Goal: Task Accomplishment & Management: Use online tool/utility

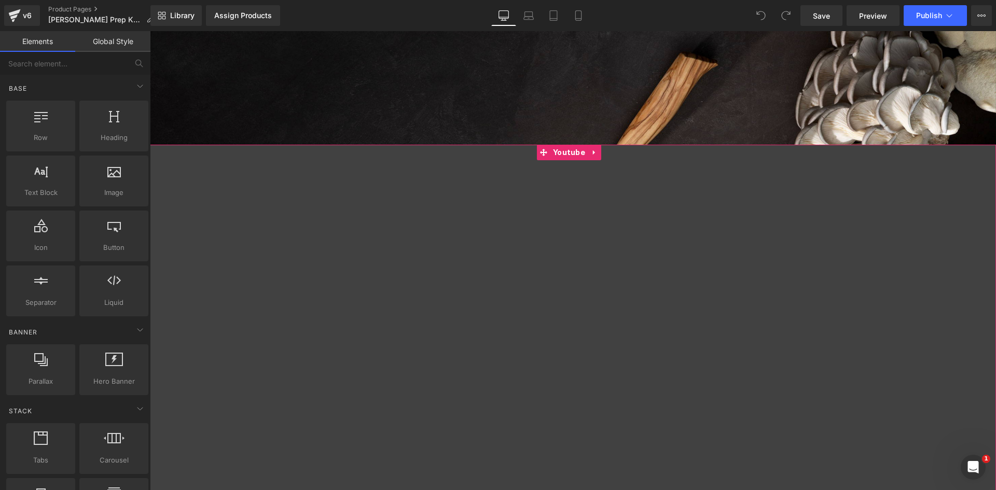
scroll to position [779, 0]
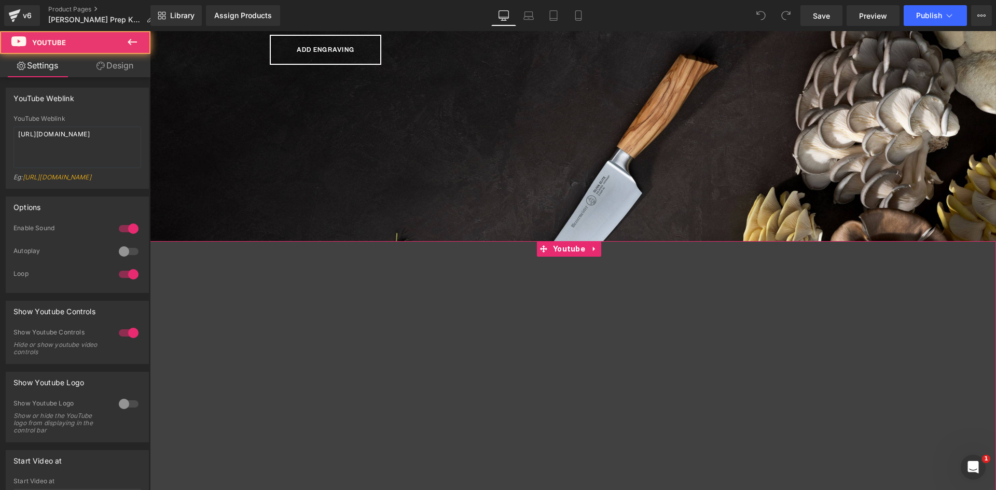
click at [563, 248] on div at bounding box center [573, 483] width 847 height 485
drag, startPoint x: 119, startPoint y: 136, endPoint x: -4, endPoint y: 131, distance: 122.6
click at [0, 131] on html "You are previewing how the will restyle your page. You can not edit Elements in…" at bounding box center [498, 245] width 996 height 490
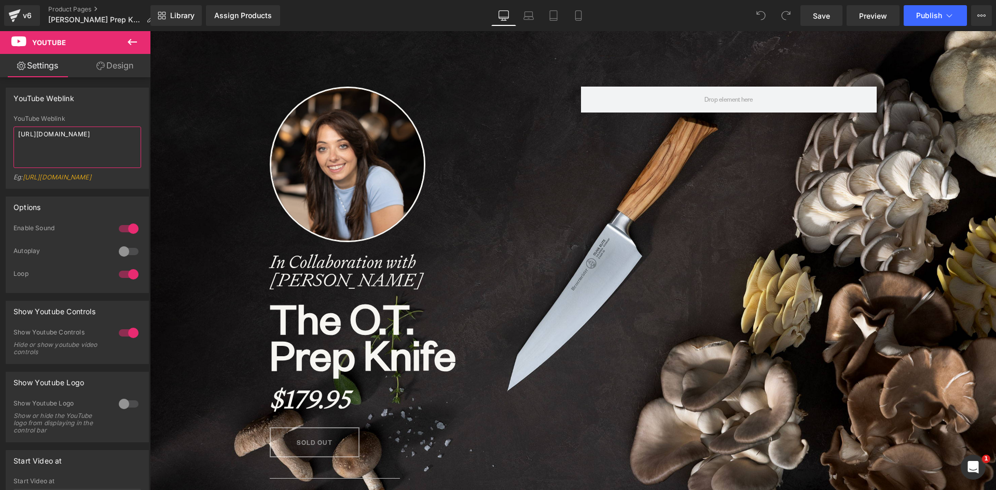
scroll to position [0, 0]
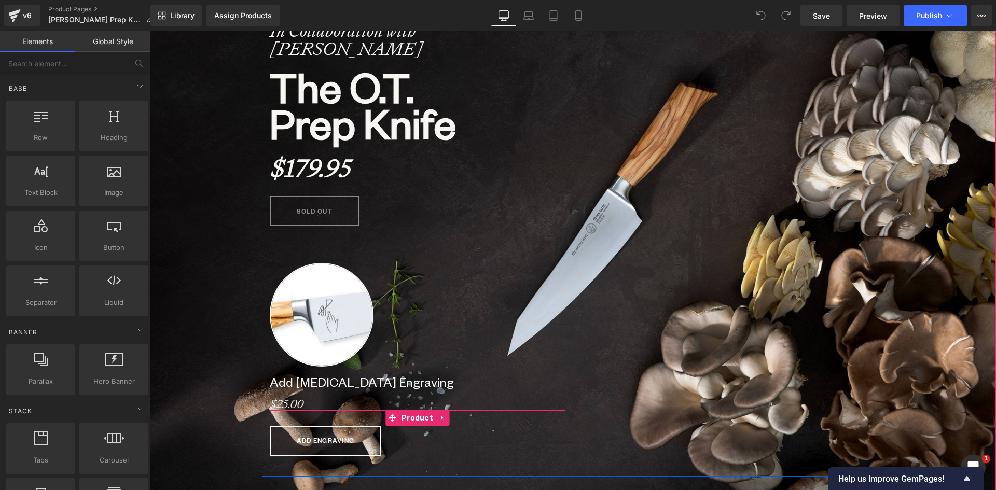
scroll to position [363, 0]
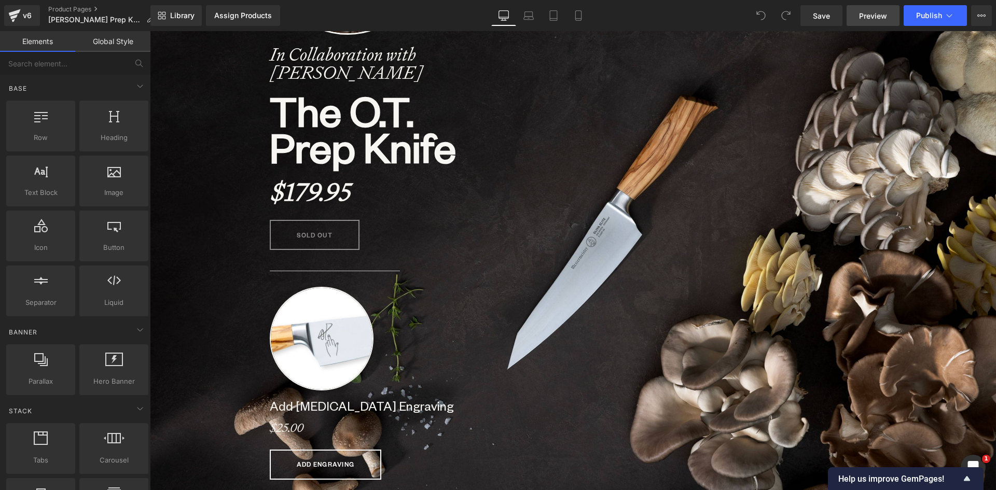
click at [873, 15] on span "Preview" at bounding box center [873, 15] width 28 height 11
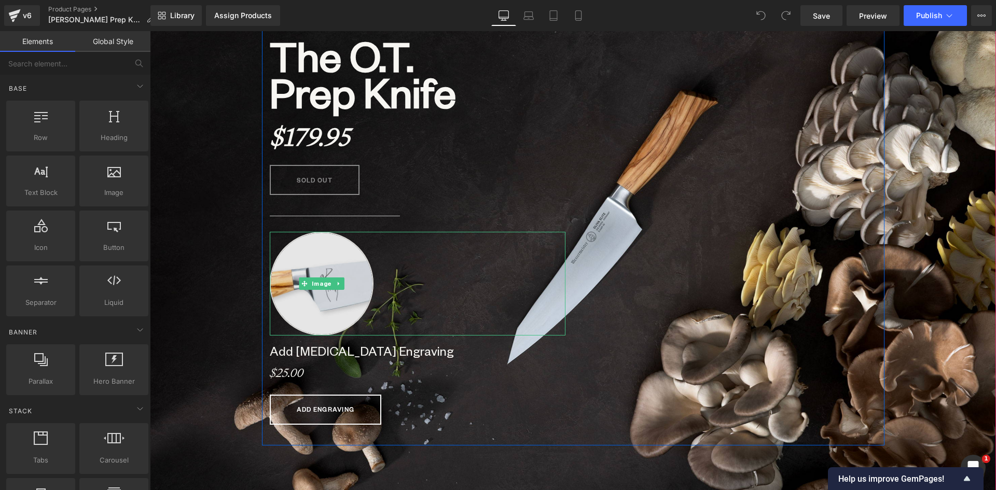
scroll to position [623, 0]
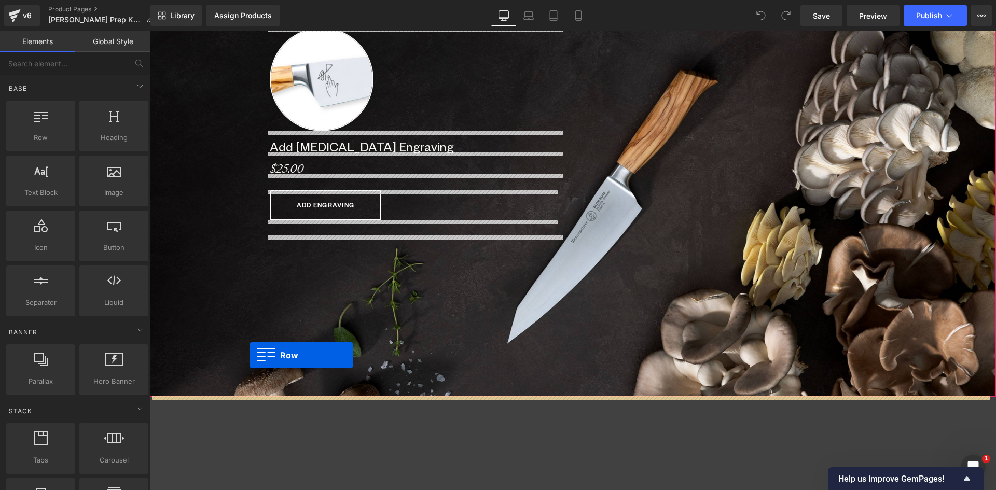
drag, startPoint x: 186, startPoint y: 151, endPoint x: 250, endPoint y: 356, distance: 214.1
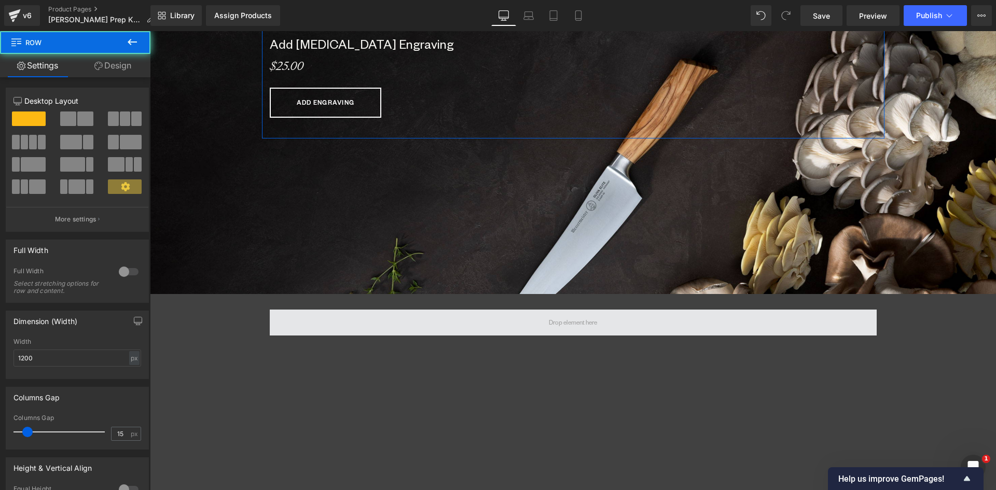
scroll to position [727, 0]
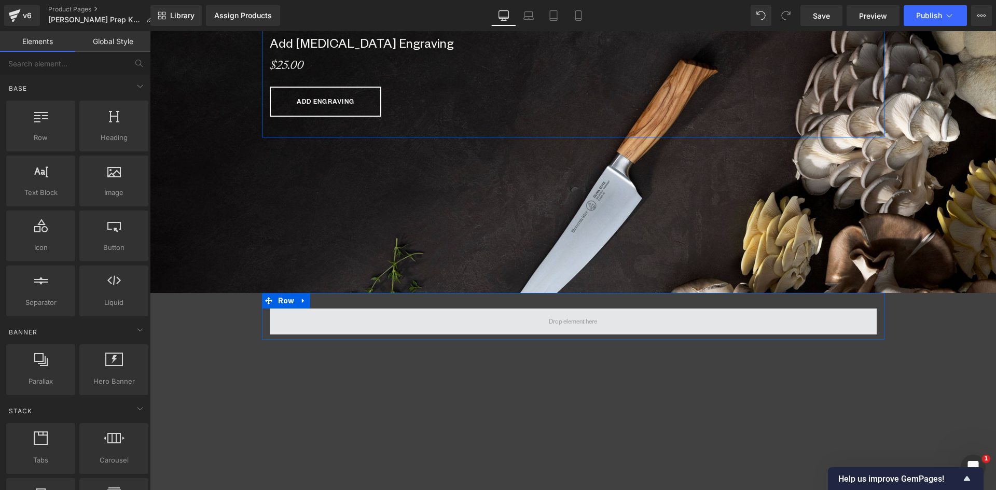
drag, startPoint x: 568, startPoint y: 321, endPoint x: 547, endPoint y: 321, distance: 21.3
click at [568, 321] on span at bounding box center [573, 322] width 56 height 16
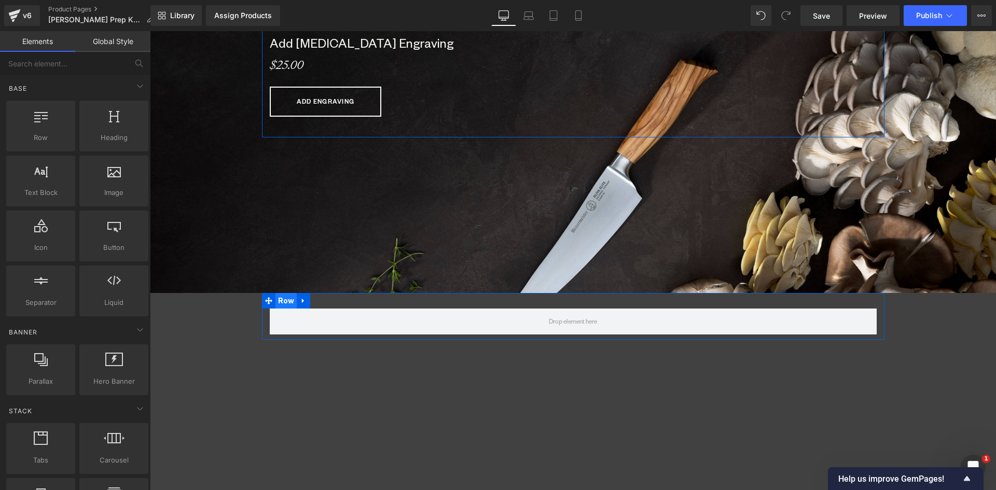
click at [276, 301] on span "Row" at bounding box center [287, 301] width 22 height 16
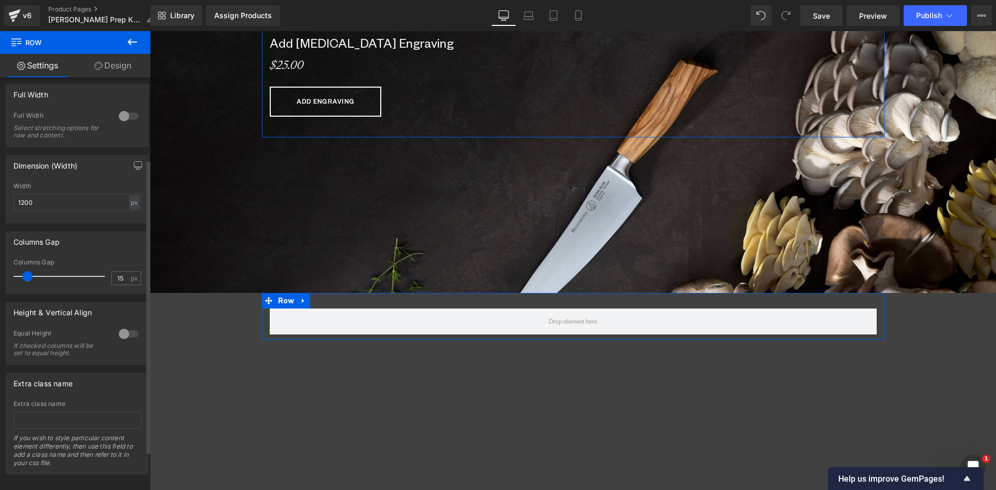
scroll to position [0, 0]
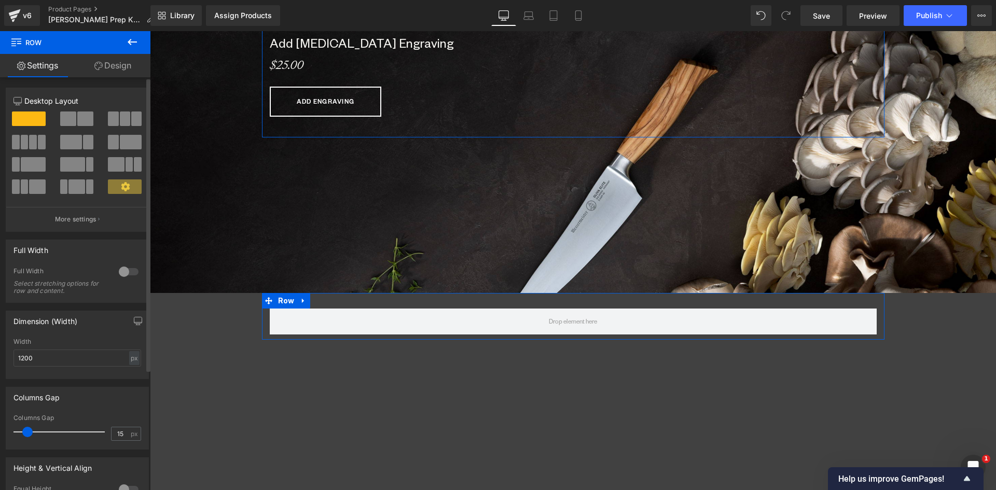
click at [77, 116] on span at bounding box center [85, 119] width 16 height 15
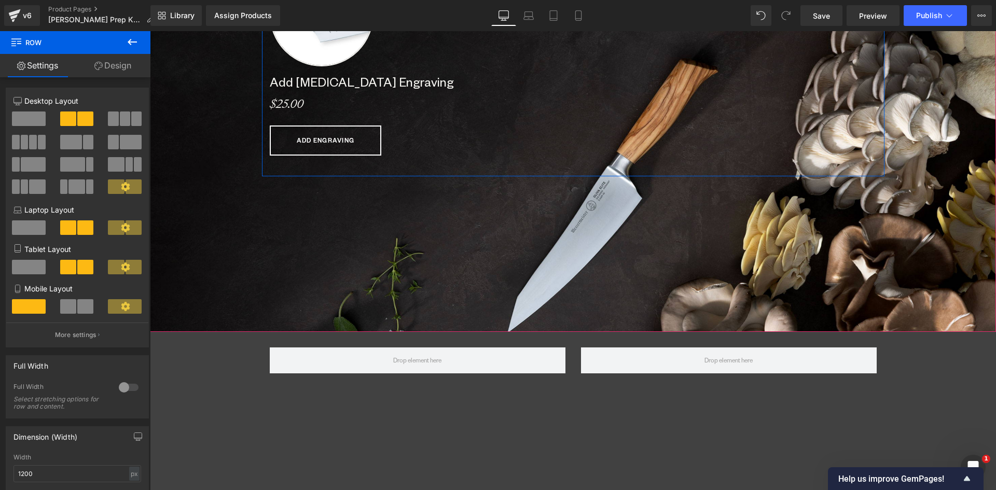
scroll to position [571, 0]
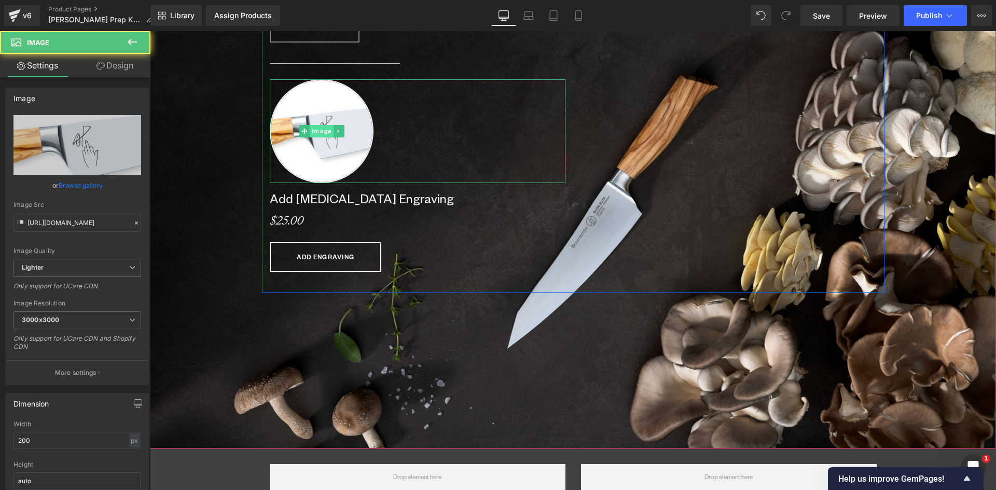
click at [321, 131] on div "Image" at bounding box center [418, 131] width 296 height 104
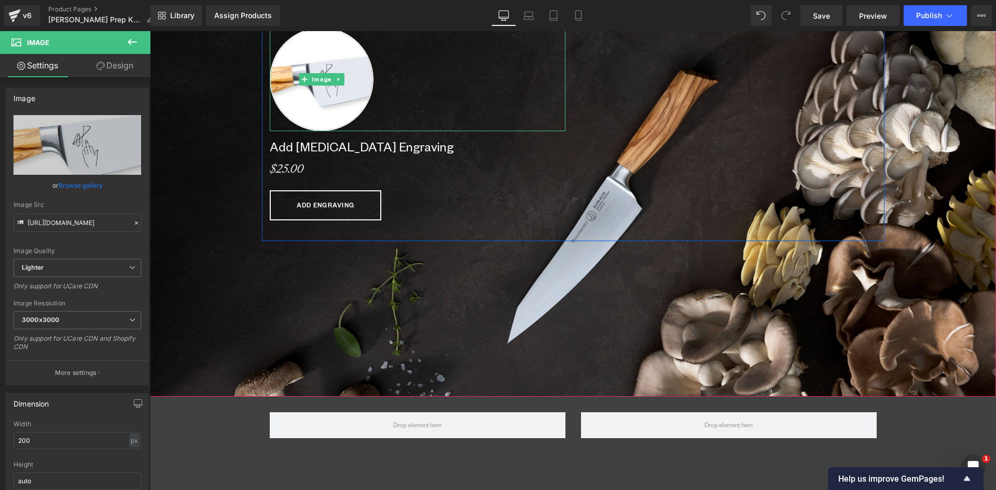
scroll to position [5237, 839]
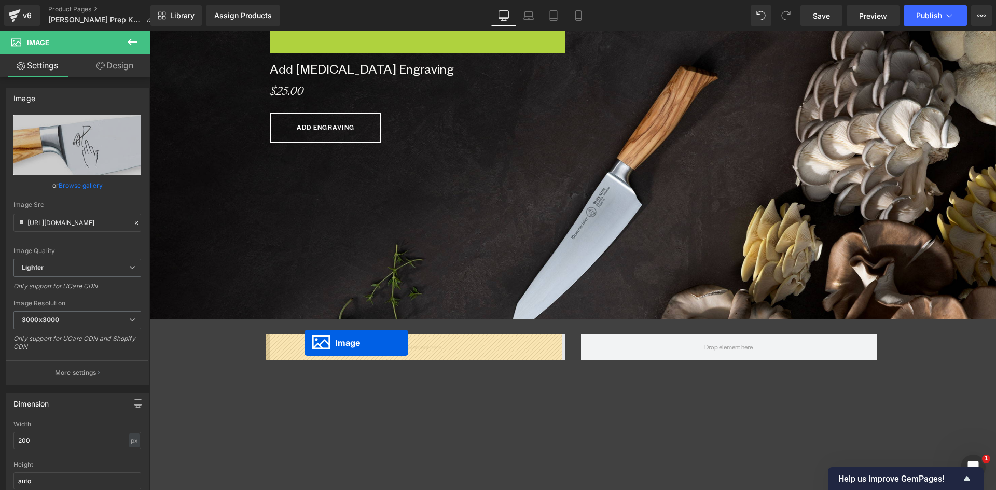
drag, startPoint x: 302, startPoint y: 78, endPoint x: 305, endPoint y: 343, distance: 264.7
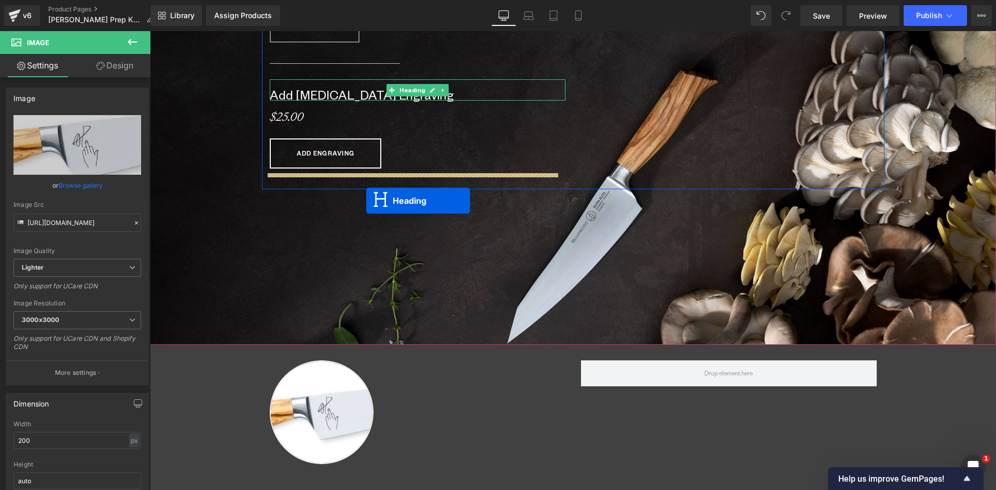
scroll to position [5294, 839]
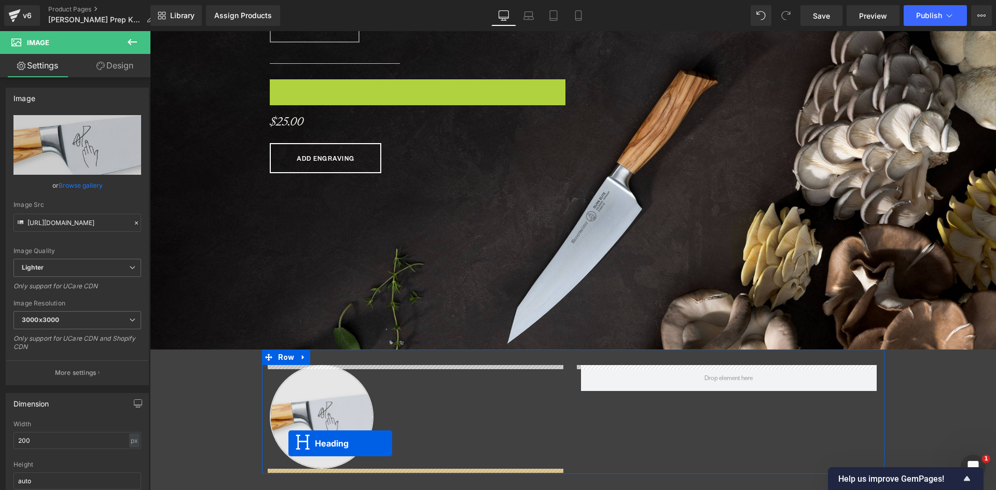
drag, startPoint x: 386, startPoint y: 93, endPoint x: 289, endPoint y: 444, distance: 363.5
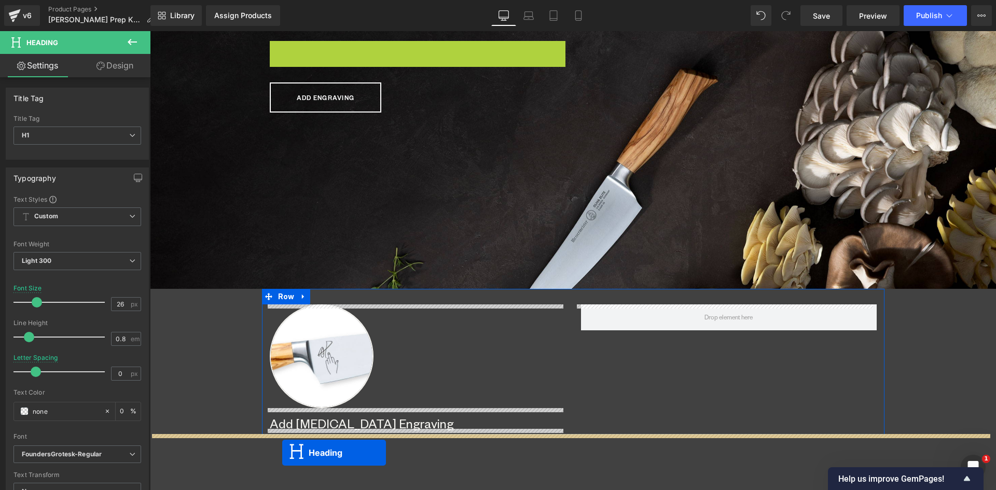
scroll to position [629, 0]
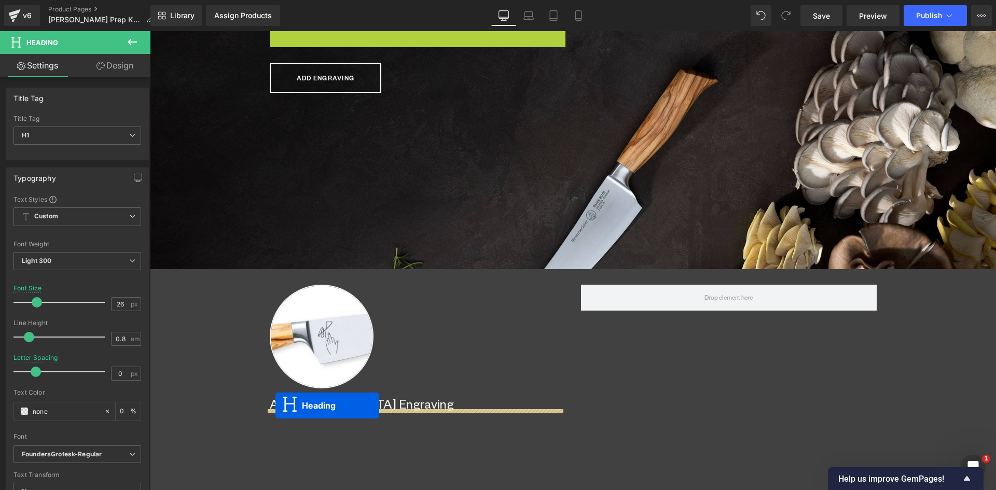
drag, startPoint x: 384, startPoint y: 91, endPoint x: 276, endPoint y: 406, distance: 332.7
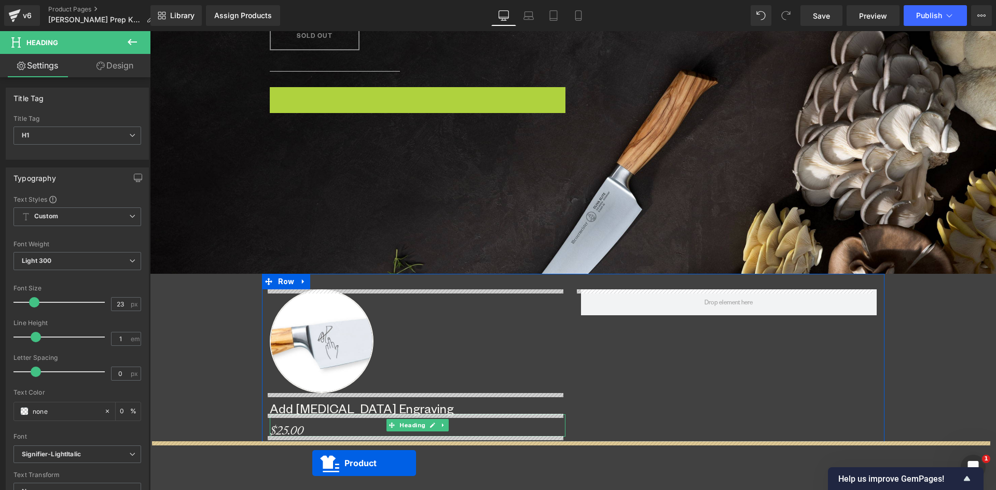
scroll to position [582, 0]
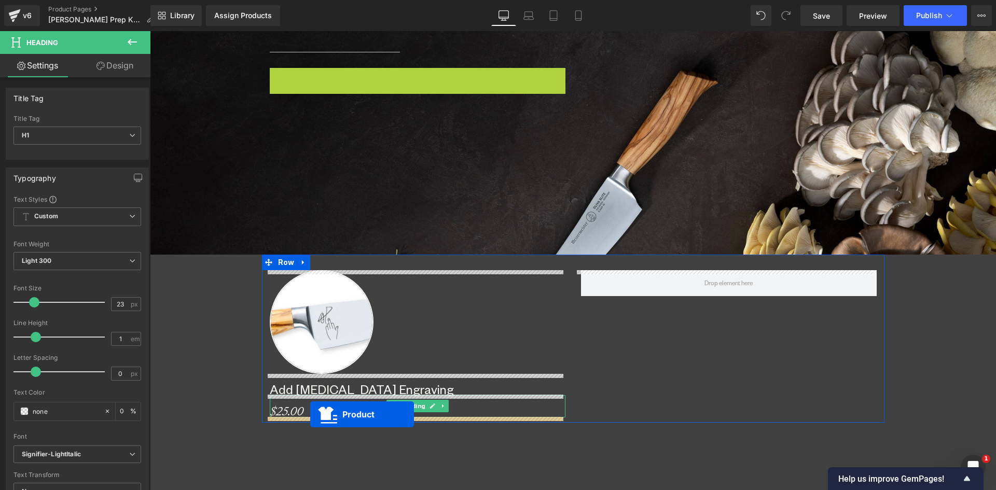
drag, startPoint x: 387, startPoint y: 133, endPoint x: 310, endPoint y: 415, distance: 291.5
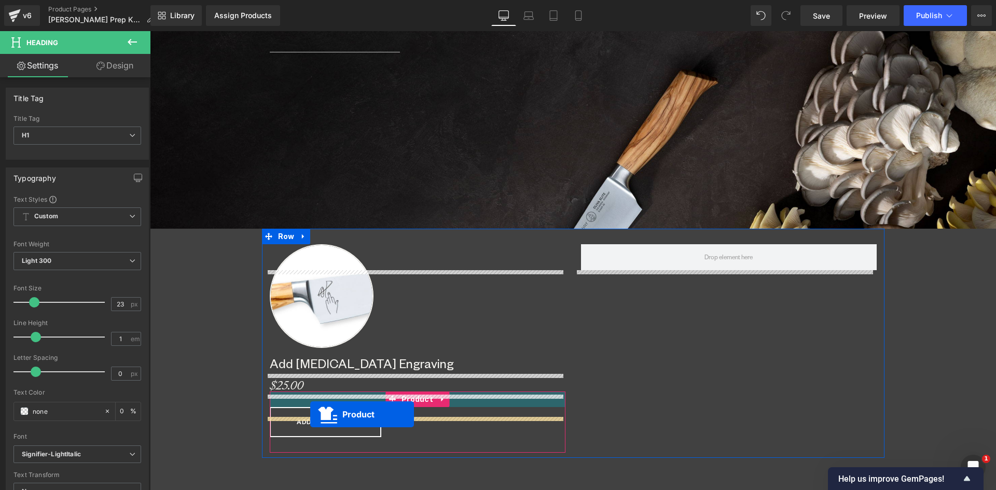
scroll to position [5289, 839]
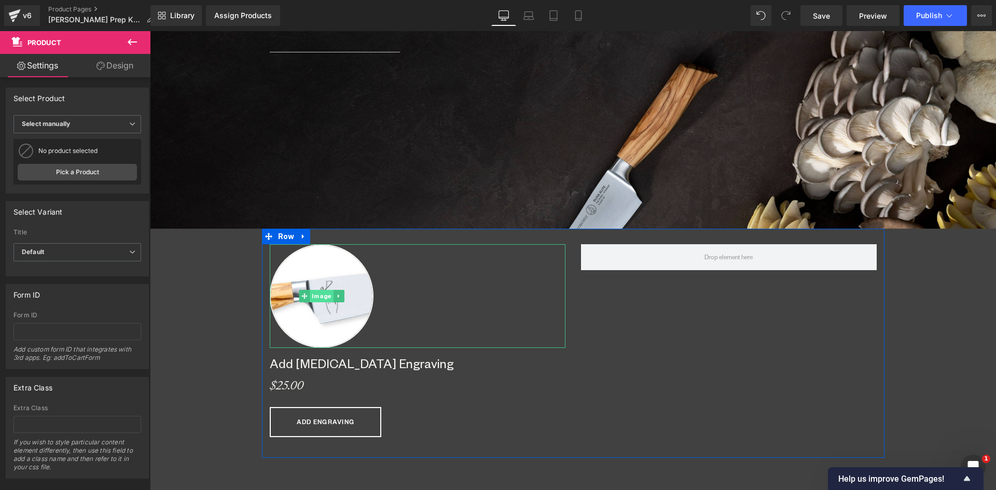
click at [316, 299] on span "Image" at bounding box center [321, 296] width 23 height 12
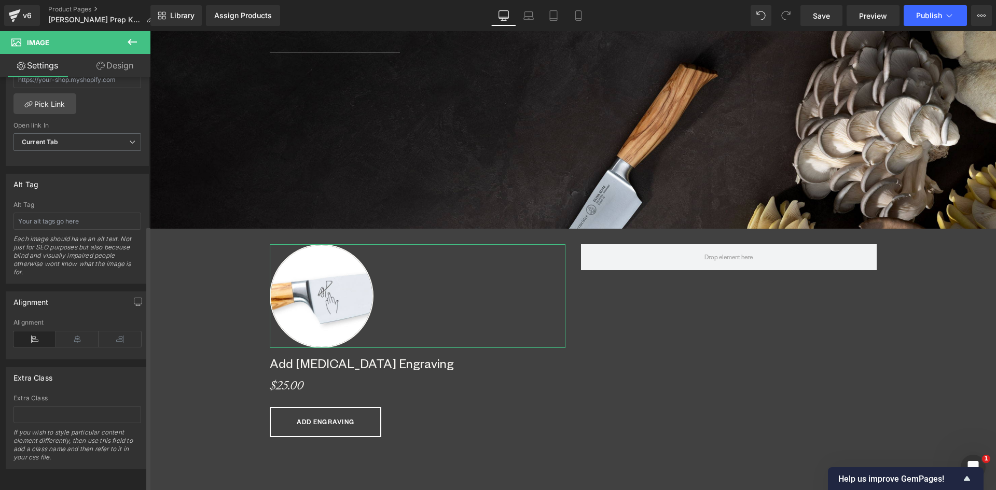
scroll to position [509, 0]
click at [71, 332] on icon at bounding box center [77, 340] width 43 height 16
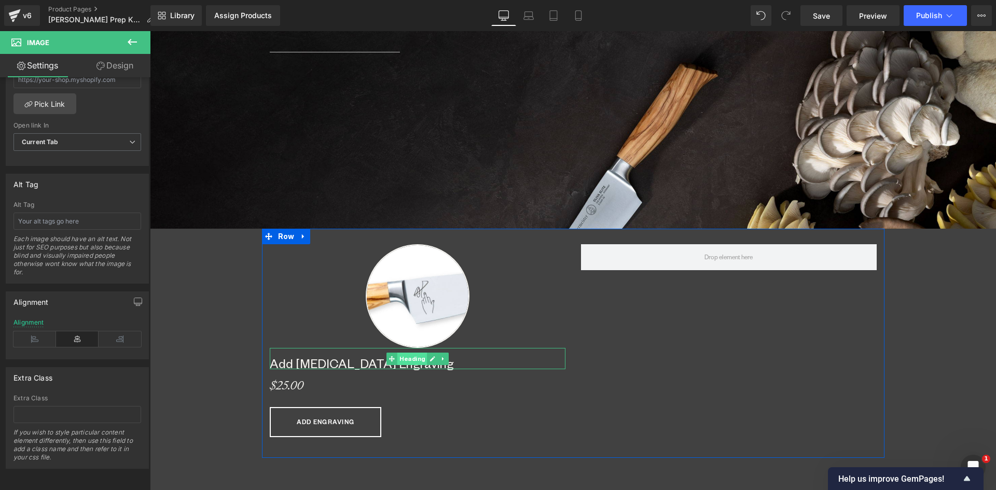
click at [402, 358] on span "Heading" at bounding box center [412, 359] width 30 height 12
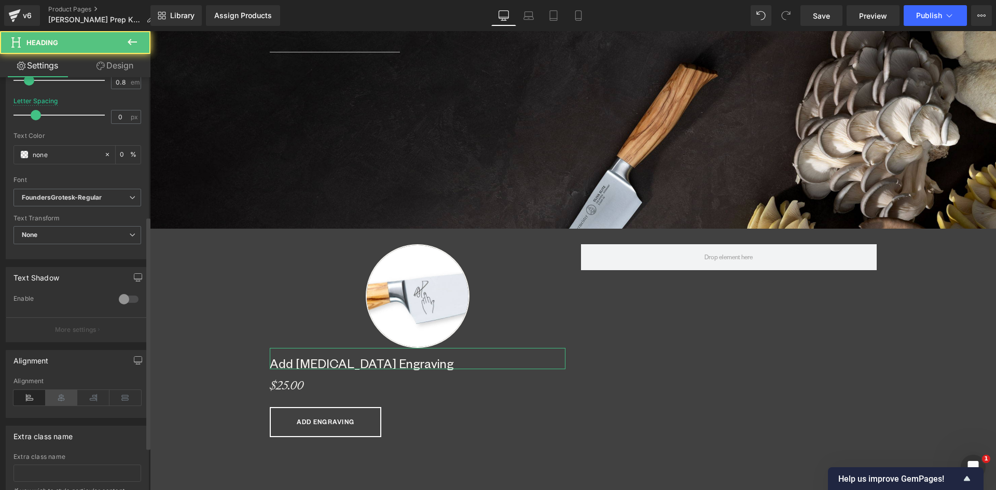
scroll to position [260, 0]
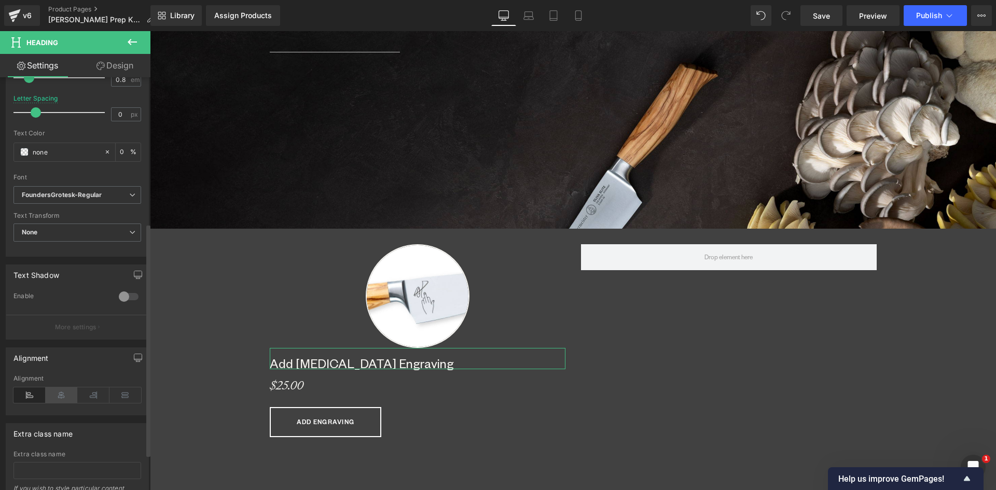
click at [61, 397] on icon at bounding box center [62, 396] width 32 height 16
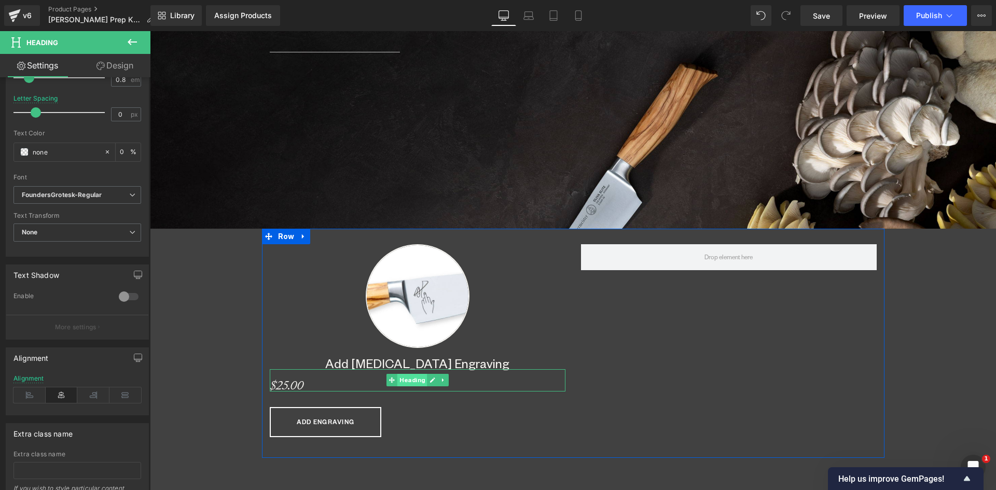
click at [410, 379] on span "Heading" at bounding box center [412, 380] width 30 height 12
drag, startPoint x: 61, startPoint y: 396, endPoint x: 138, endPoint y: 401, distance: 76.4
click at [62, 396] on icon at bounding box center [62, 396] width 32 height 16
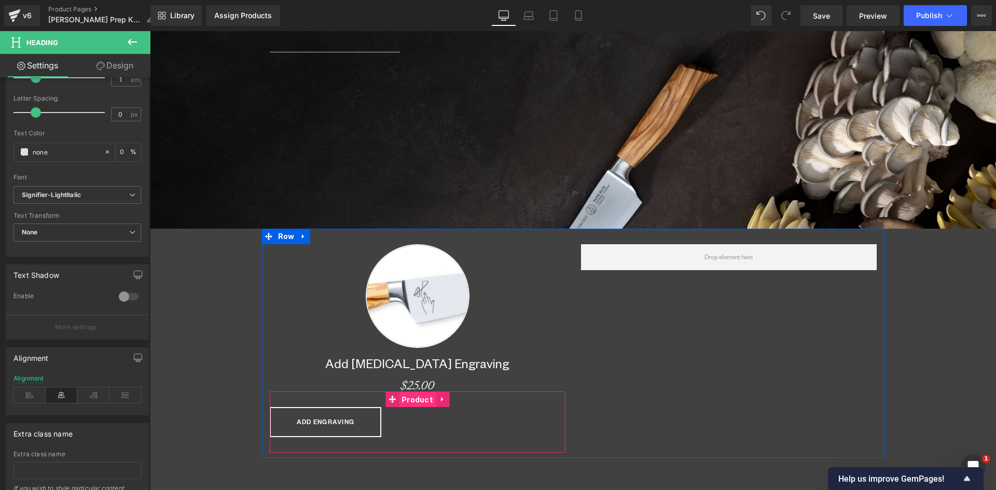
click at [408, 399] on span "Product" at bounding box center [417, 400] width 37 height 16
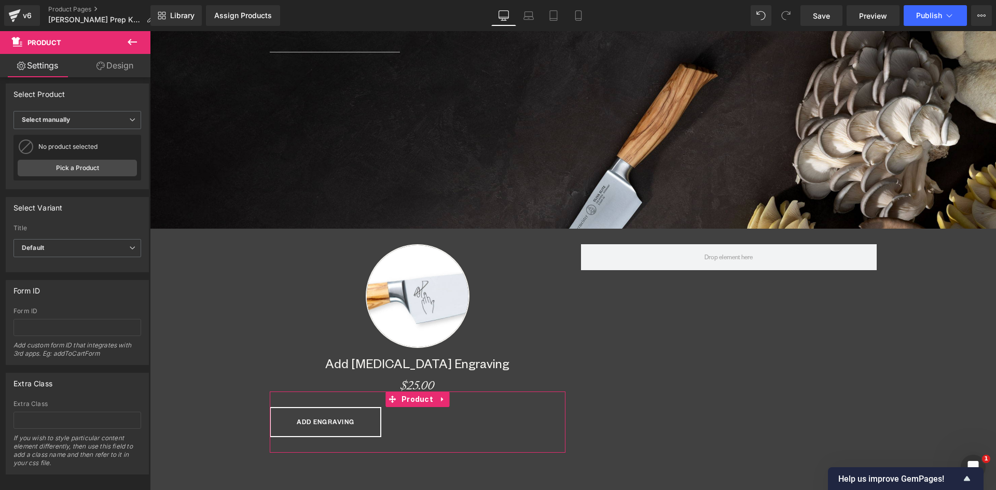
scroll to position [0, 0]
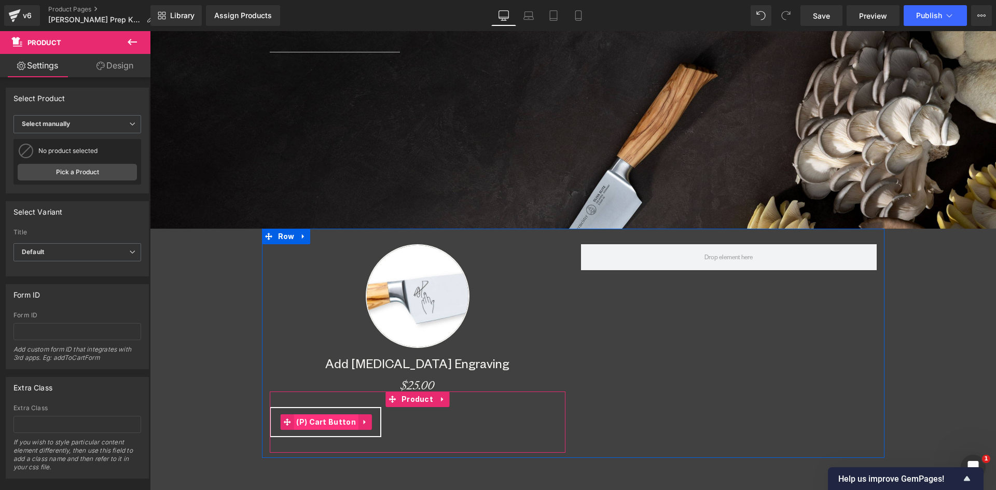
click at [330, 423] on span "(P) Cart Button" at bounding box center [326, 423] width 65 height 16
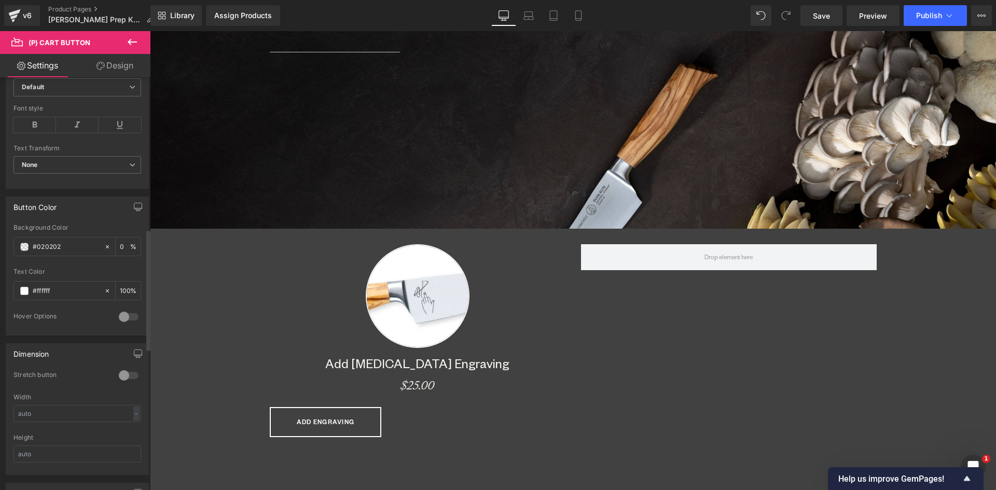
scroll to position [519, 0]
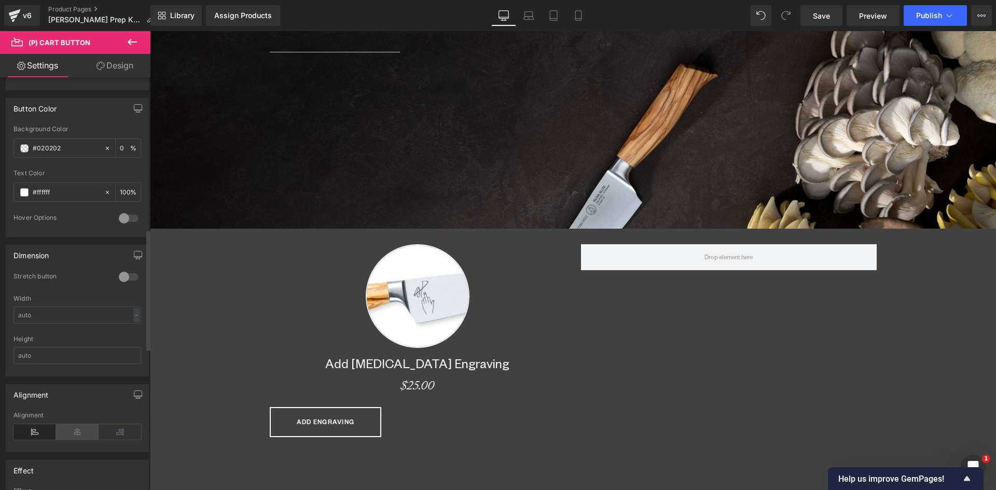
click at [69, 427] on icon at bounding box center [77, 433] width 43 height 16
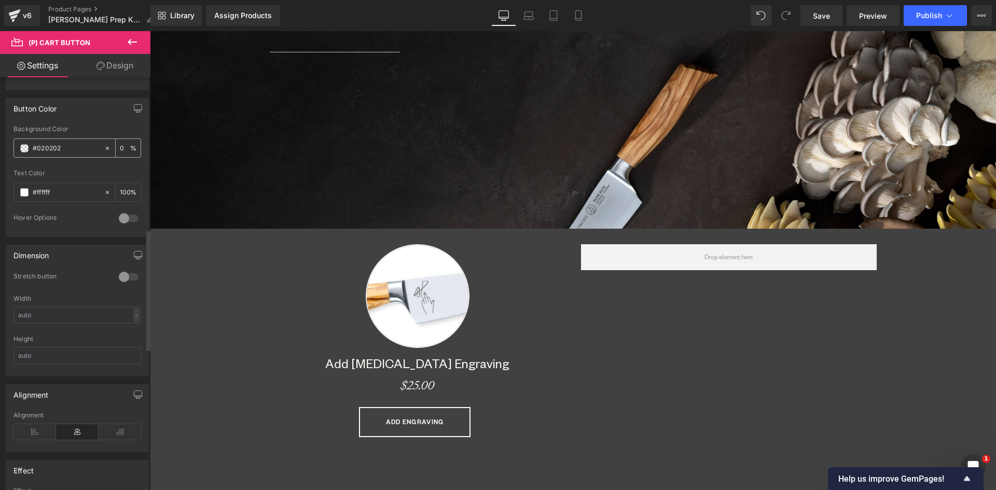
click at [104, 146] on icon at bounding box center [107, 148] width 7 height 7
type input "transparent"
type input "0"
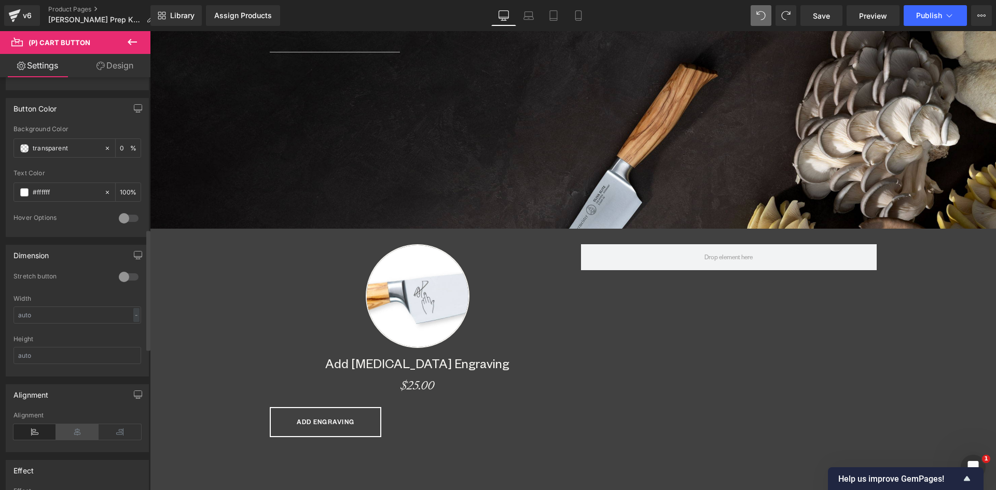
click at [76, 434] on icon at bounding box center [77, 433] width 43 height 16
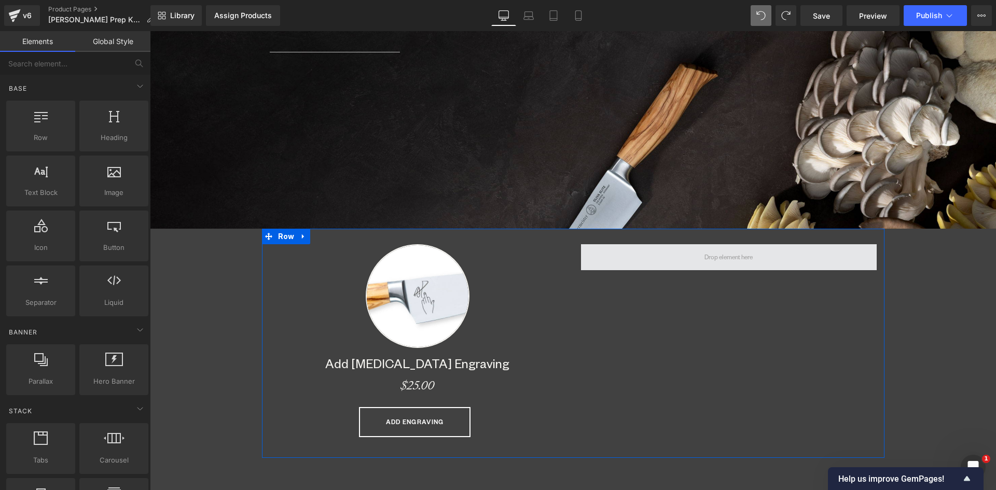
click at [703, 259] on span at bounding box center [729, 258] width 56 height 16
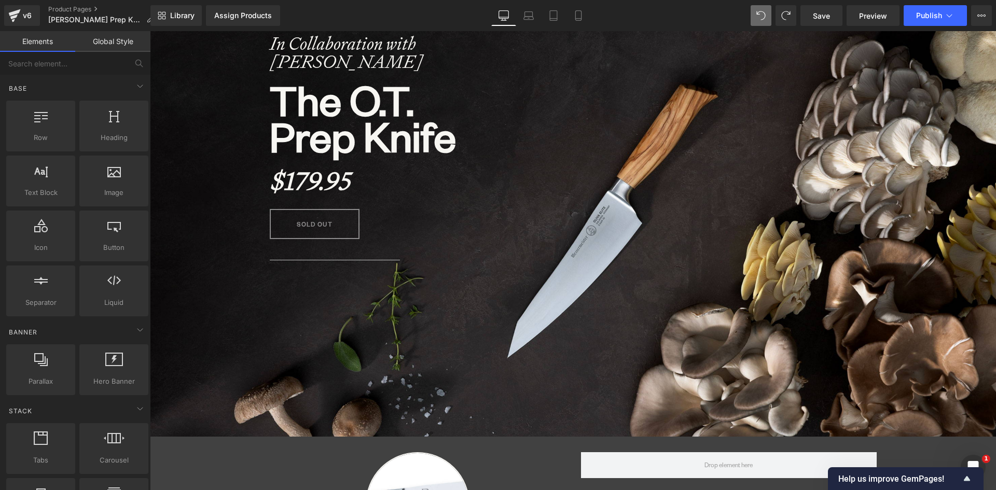
scroll to position [375, 0]
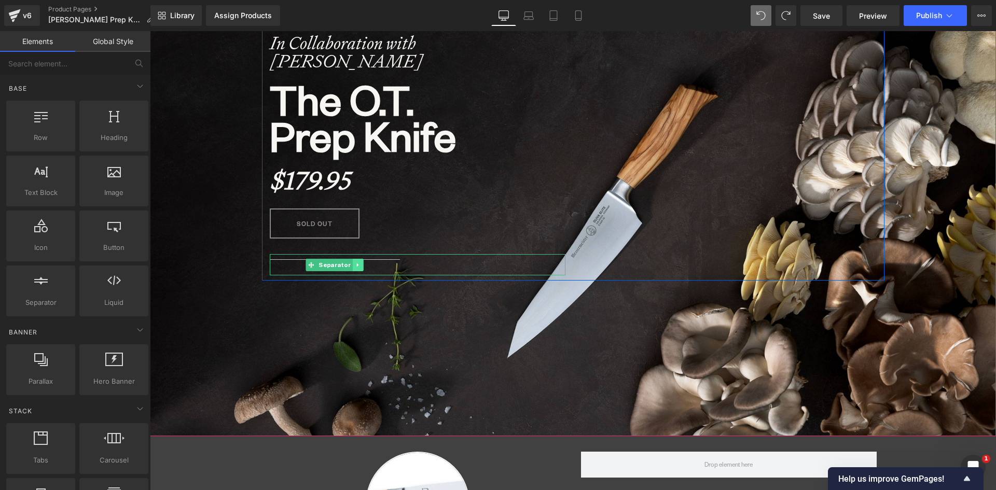
click at [356, 267] on icon at bounding box center [359, 265] width 6 height 6
click at [361, 265] on icon at bounding box center [364, 265] width 6 height 6
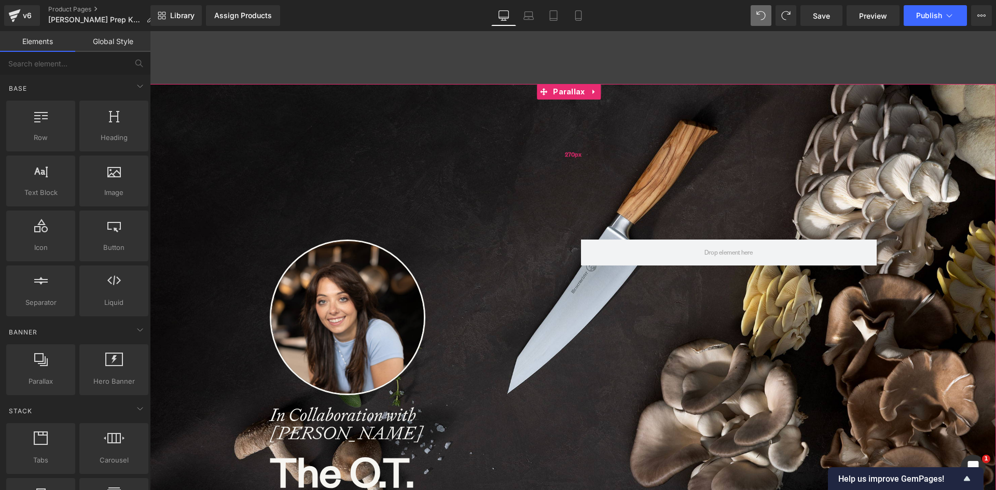
scroll to position [0, 0]
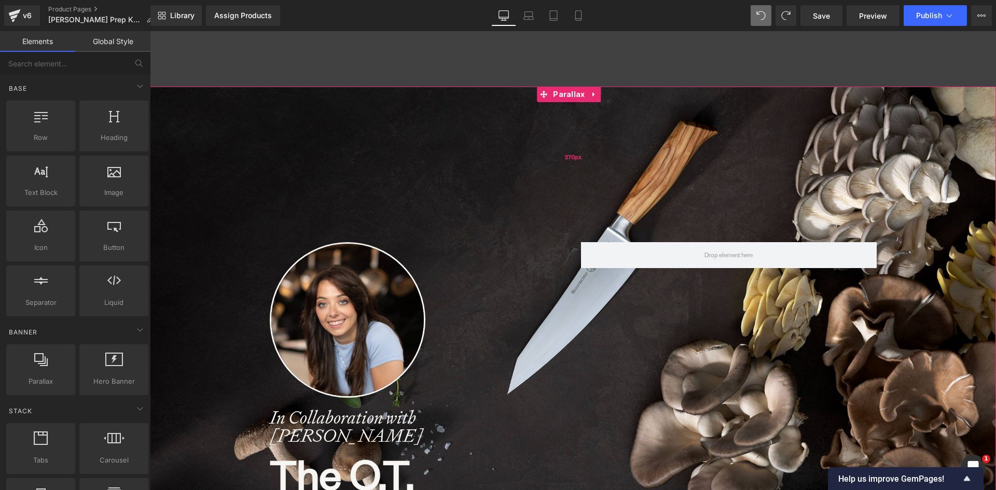
click at [536, 163] on div "270px" at bounding box center [573, 157] width 847 height 140
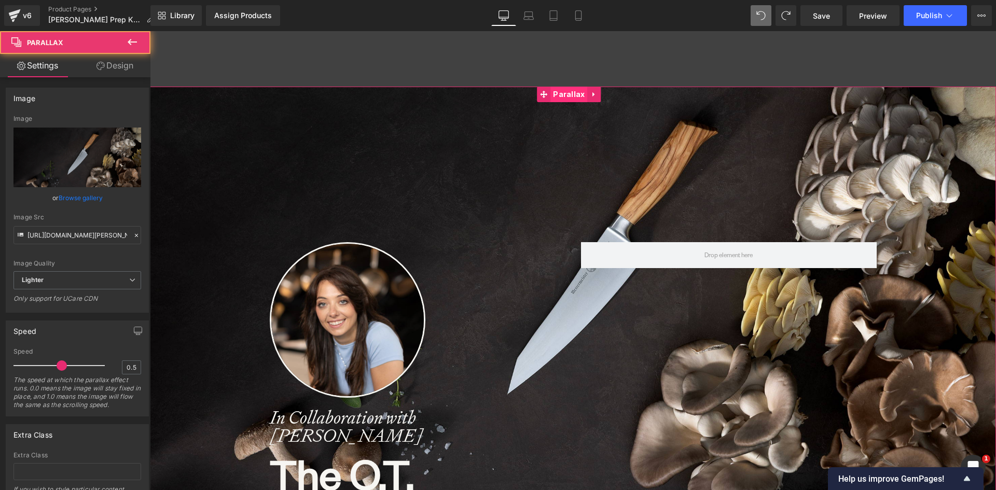
click at [568, 93] on span "Parallax" at bounding box center [569, 95] width 37 height 16
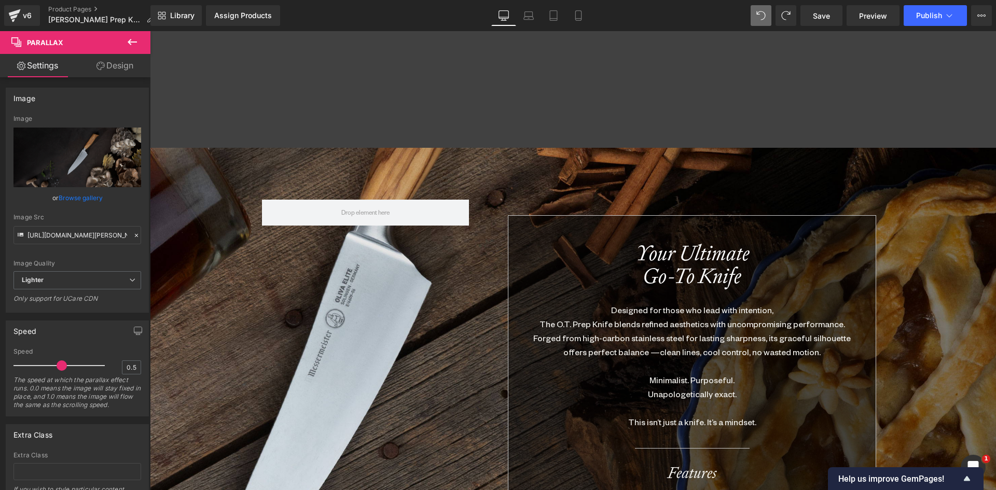
scroll to position [1349, 0]
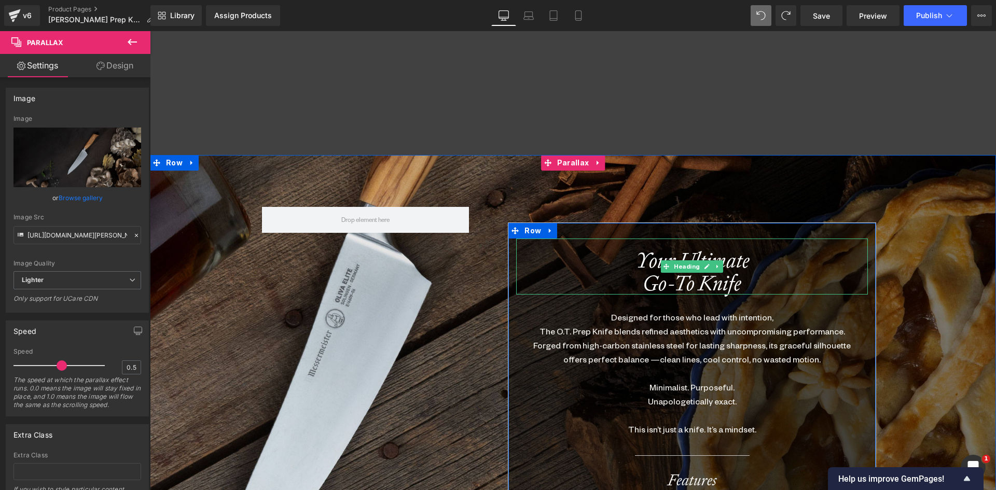
click at [716, 264] on icon at bounding box center [719, 267] width 6 height 6
click at [710, 264] on icon at bounding box center [713, 267] width 6 height 6
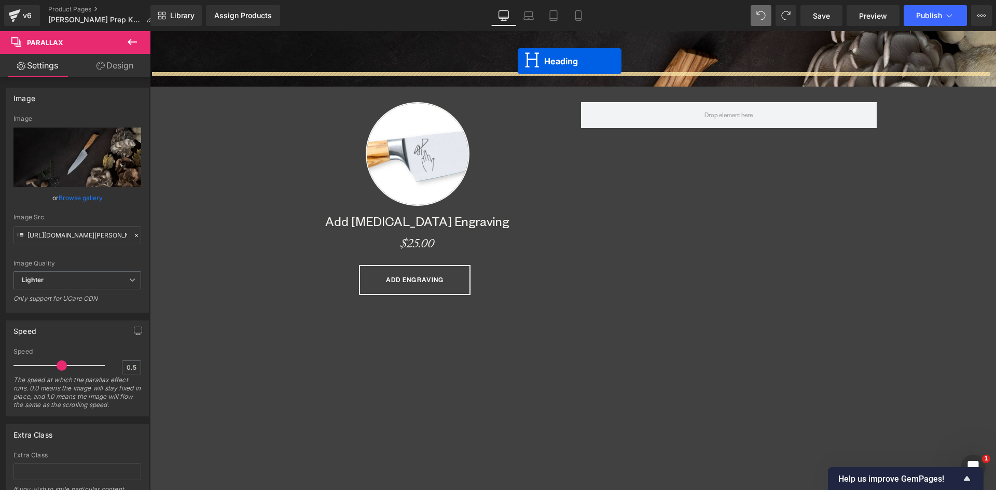
scroll to position [701, 0]
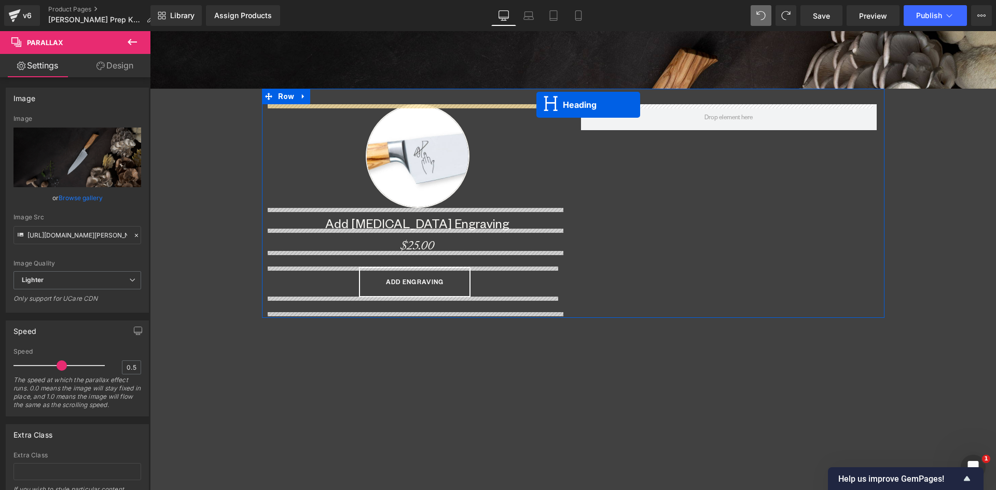
drag, startPoint x: 661, startPoint y: 327, endPoint x: 537, endPoint y: 105, distance: 255.1
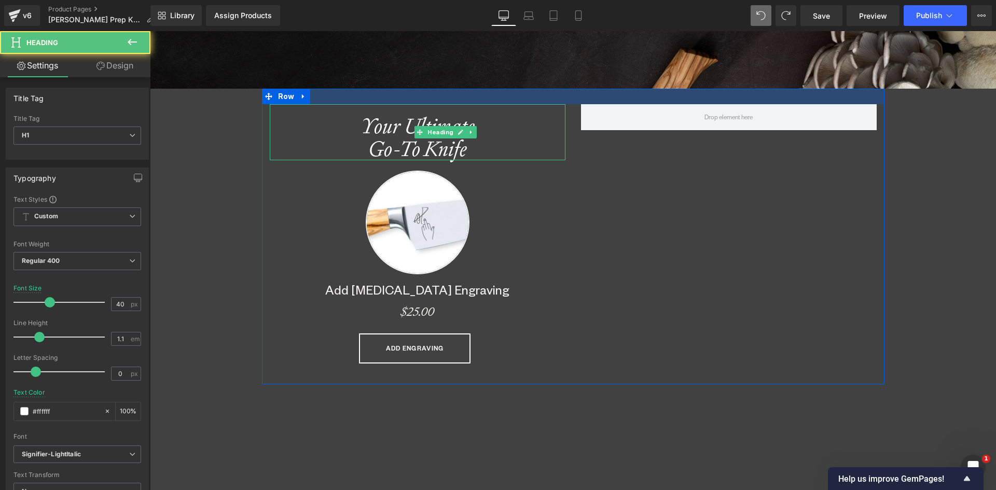
scroll to position [5401, 839]
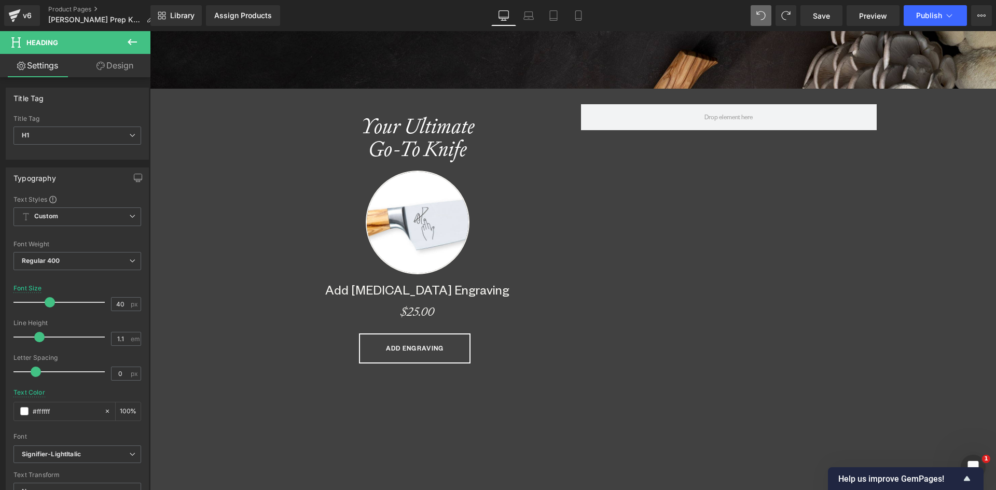
click at [126, 39] on icon at bounding box center [132, 42] width 12 height 12
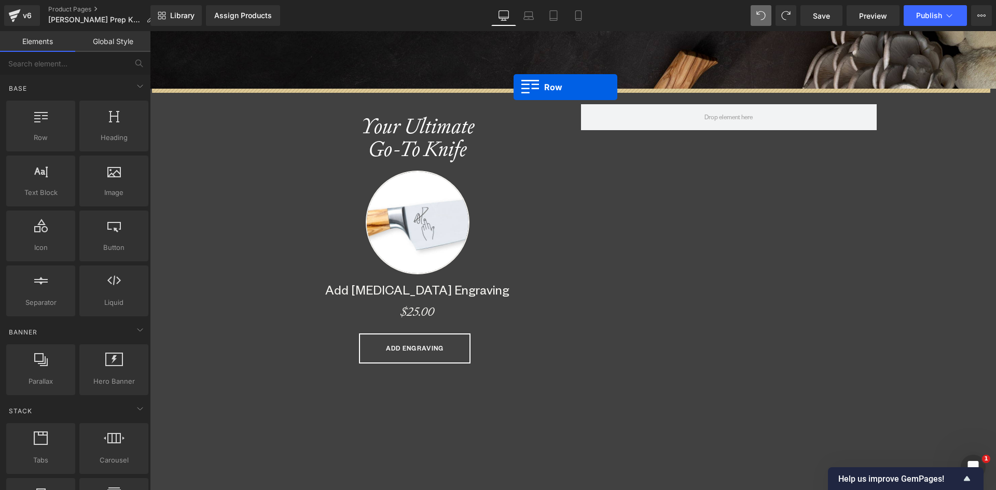
drag, startPoint x: 195, startPoint y: 156, endPoint x: 514, endPoint y: 87, distance: 326.1
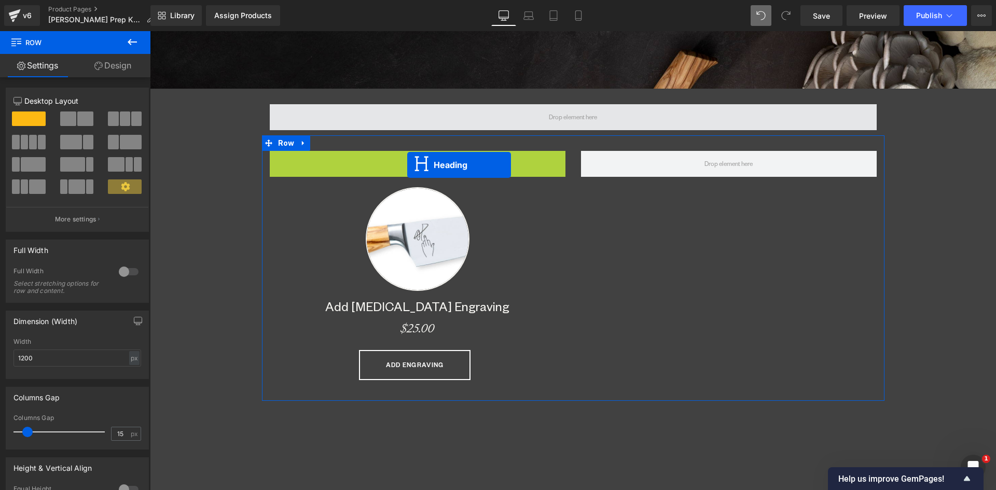
scroll to position [5351, 839]
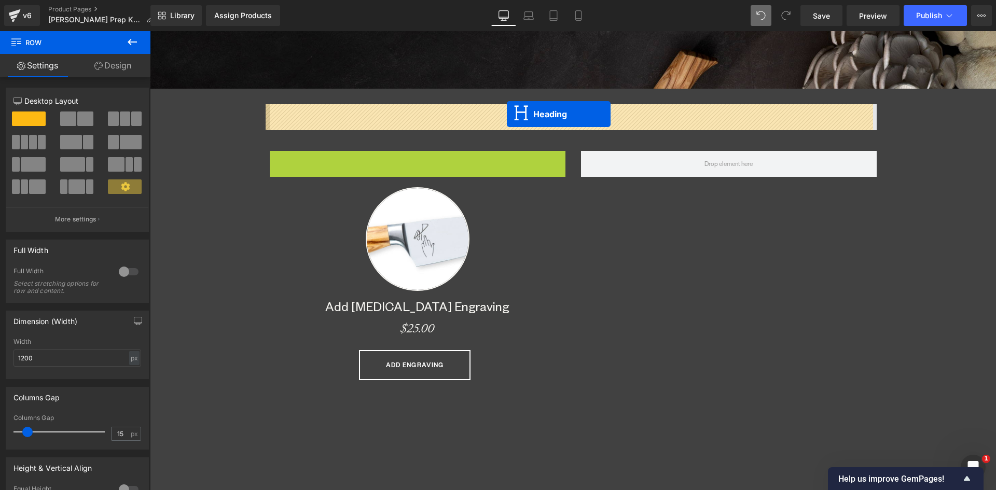
drag, startPoint x: 387, startPoint y: 178, endPoint x: 507, endPoint y: 114, distance: 136.0
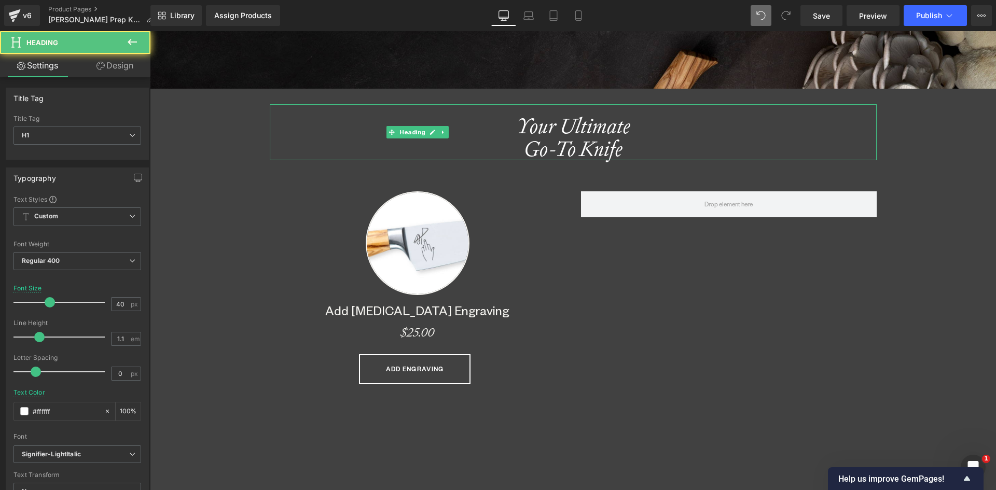
scroll to position [5355, 839]
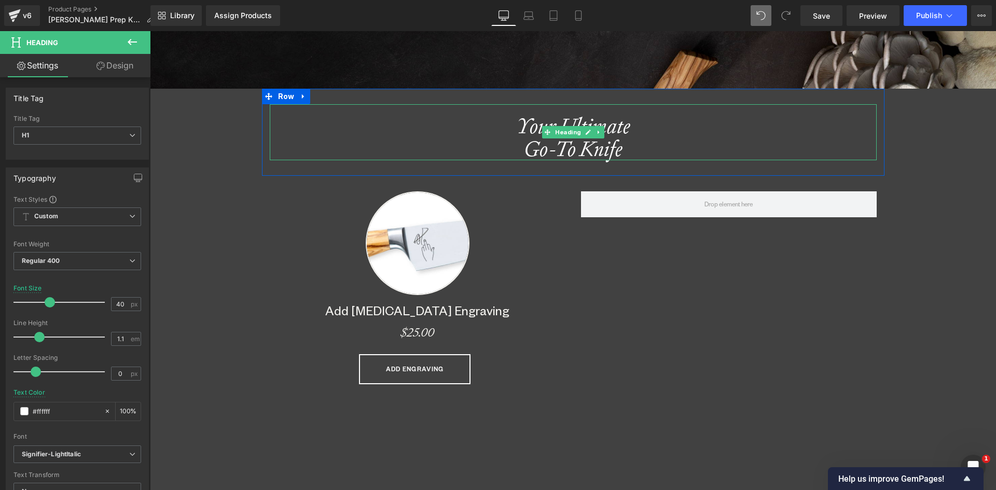
click at [509, 128] on h1 "Your Ultimate Go-To Knife" at bounding box center [573, 138] width 607 height 46
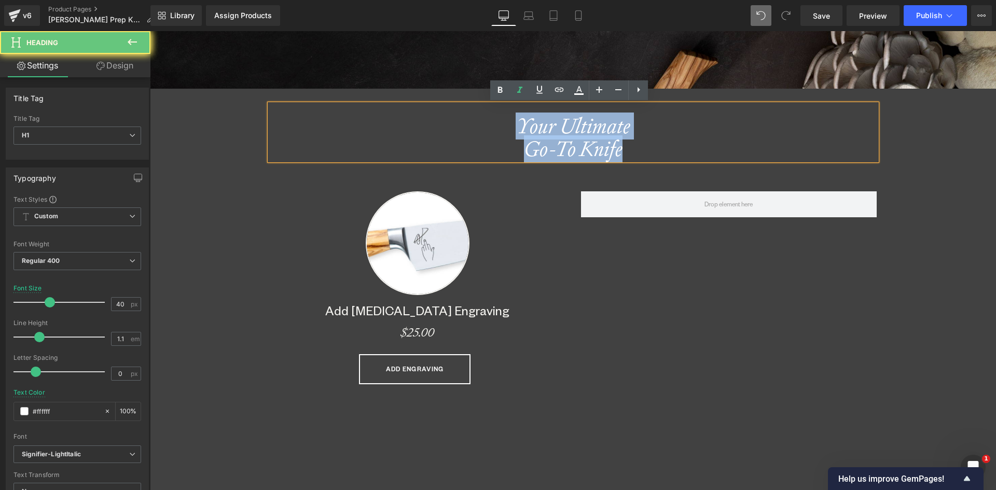
drag, startPoint x: 516, startPoint y: 120, endPoint x: 688, endPoint y: 164, distance: 177.4
click at [688, 164] on div "Your Ultimate Go-To Knife Heading" at bounding box center [573, 137] width 623 height 66
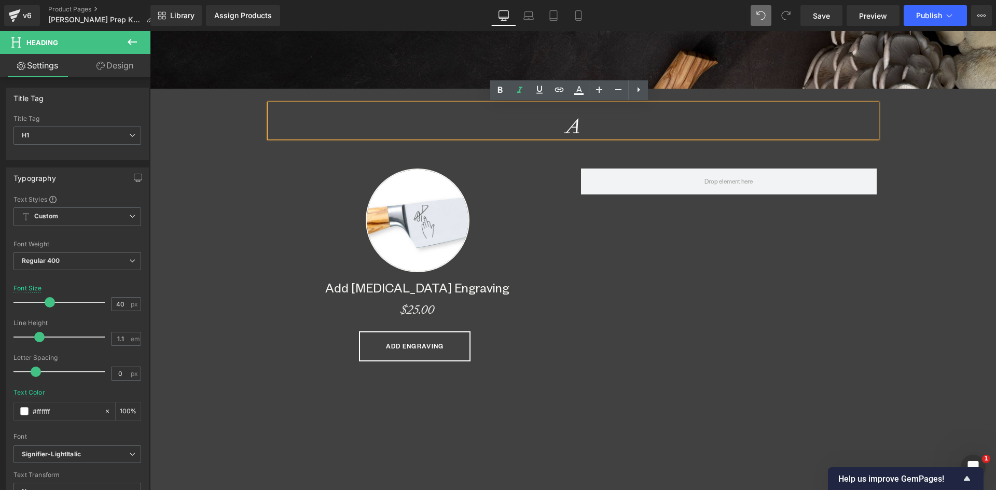
scroll to position [5332, 839]
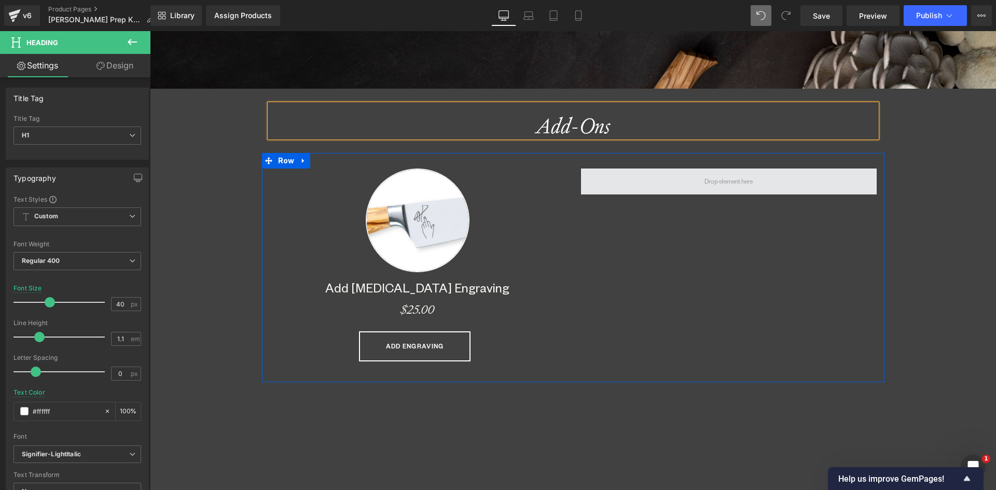
click at [635, 179] on span at bounding box center [729, 182] width 296 height 26
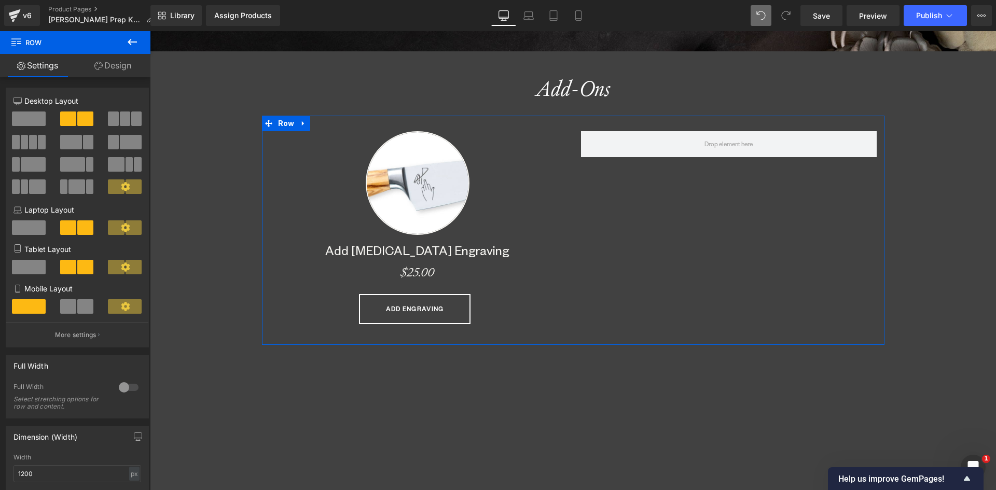
scroll to position [779, 0]
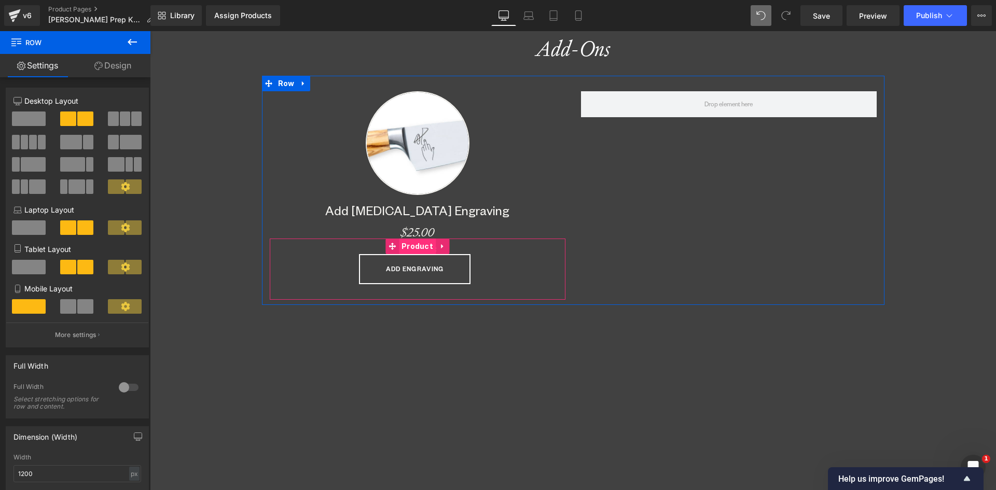
click at [412, 245] on span "Product" at bounding box center [417, 247] width 37 height 16
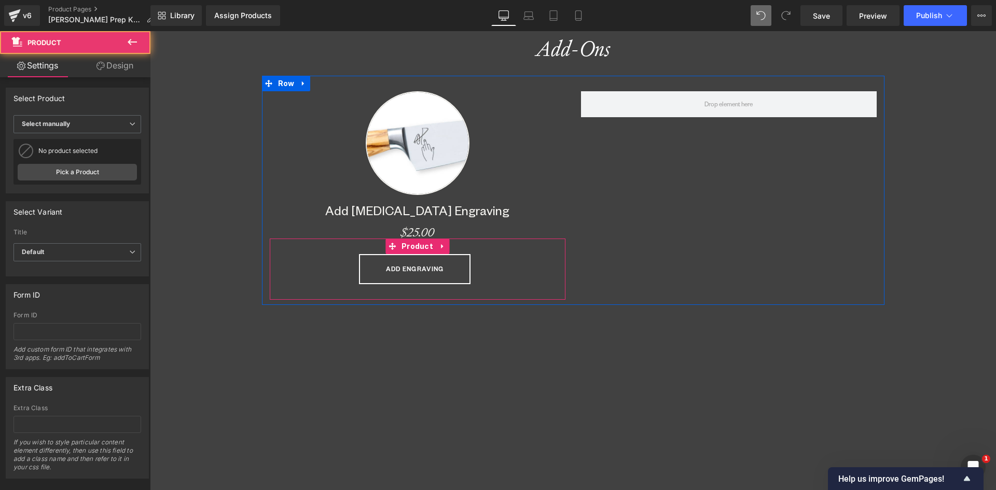
drag, startPoint x: 442, startPoint y: 243, endPoint x: 438, endPoint y: 248, distance: 5.5
click at [441, 244] on link at bounding box center [442, 247] width 13 height 16
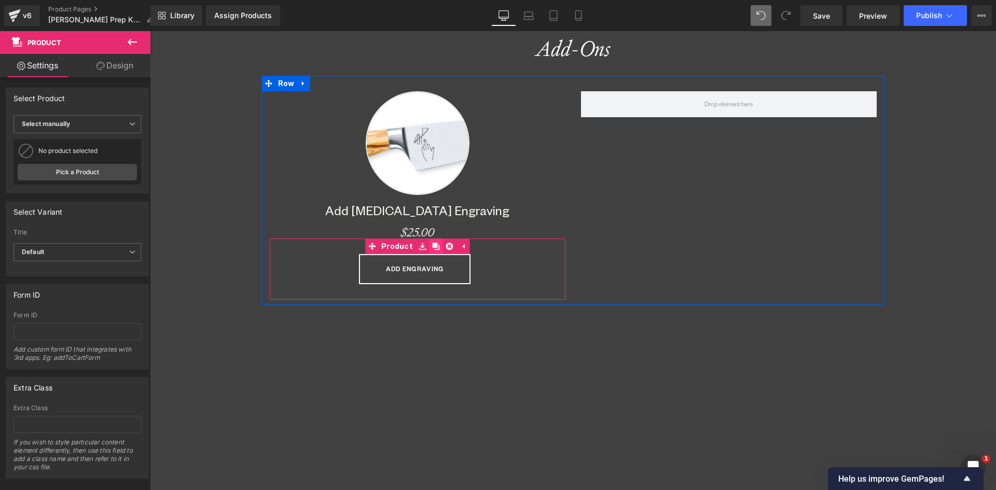
click at [432, 244] on icon at bounding box center [435, 246] width 7 height 7
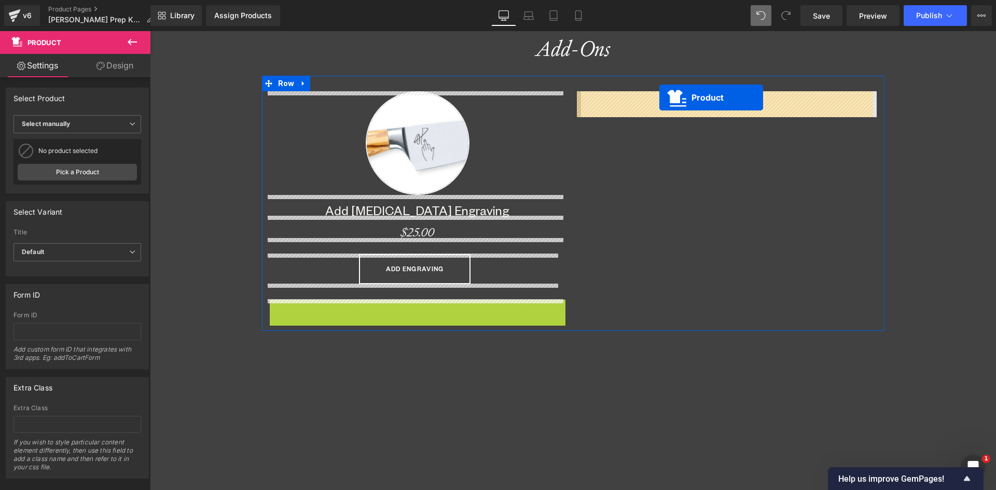
drag, startPoint x: 389, startPoint y: 304, endPoint x: 660, endPoint y: 98, distance: 340.0
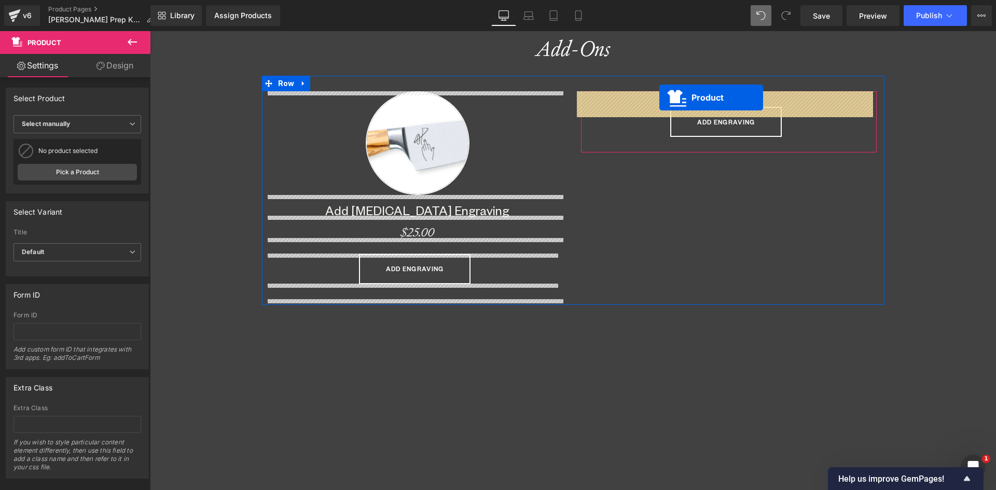
scroll to position [5332, 839]
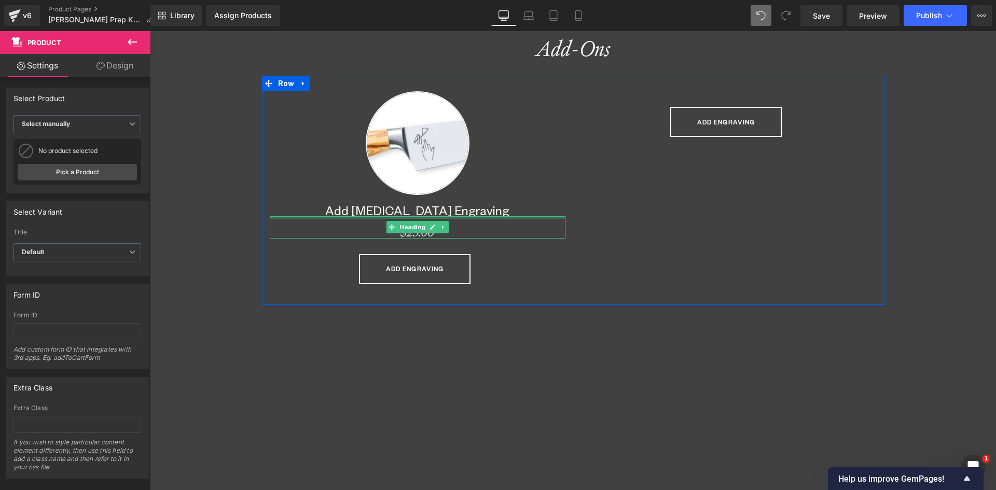
click at [454, 219] on div at bounding box center [418, 217] width 296 height 3
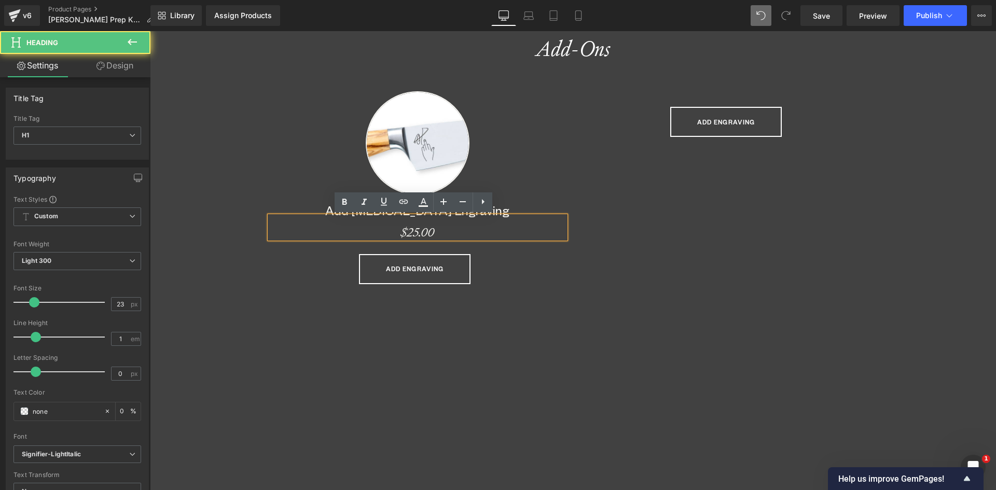
drag, startPoint x: 697, startPoint y: 206, endPoint x: 663, endPoint y: 204, distance: 33.8
click at [696, 206] on div "Image Add Middle Finger Engraving Heading $25.00 Heading ADD ENGRAVING (P) Cart…" at bounding box center [573, 190] width 623 height 229
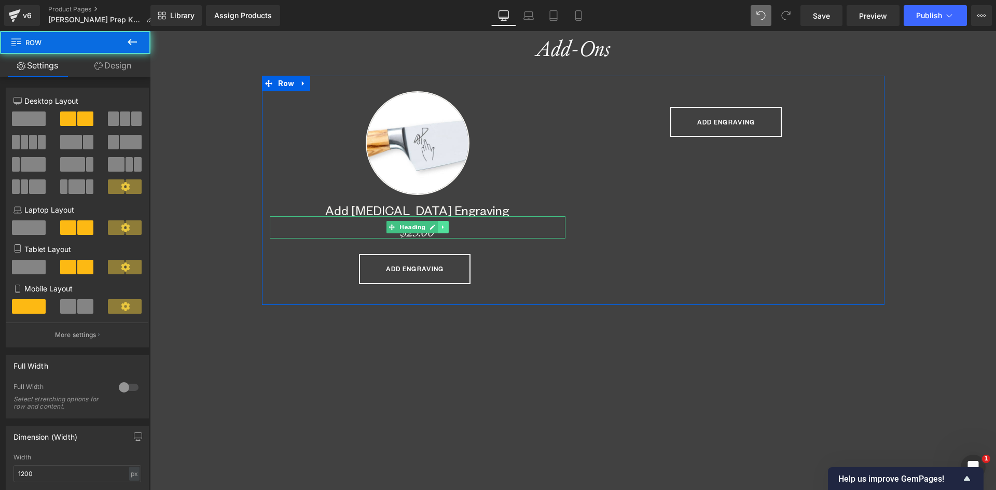
click at [441, 228] on icon at bounding box center [444, 227] width 6 height 6
click at [435, 229] on icon at bounding box center [438, 227] width 6 height 6
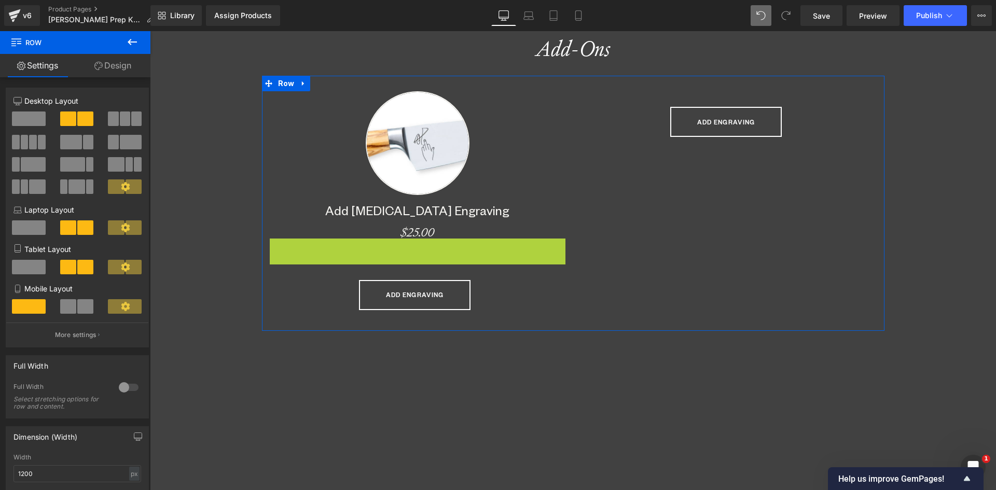
scroll to position [5358, 839]
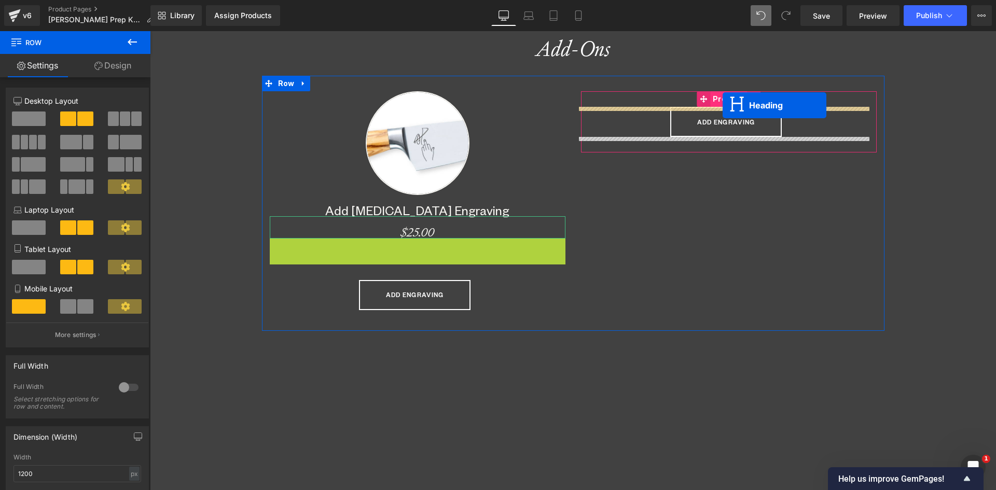
drag, startPoint x: 388, startPoint y: 247, endPoint x: 723, endPoint y: 105, distance: 364.0
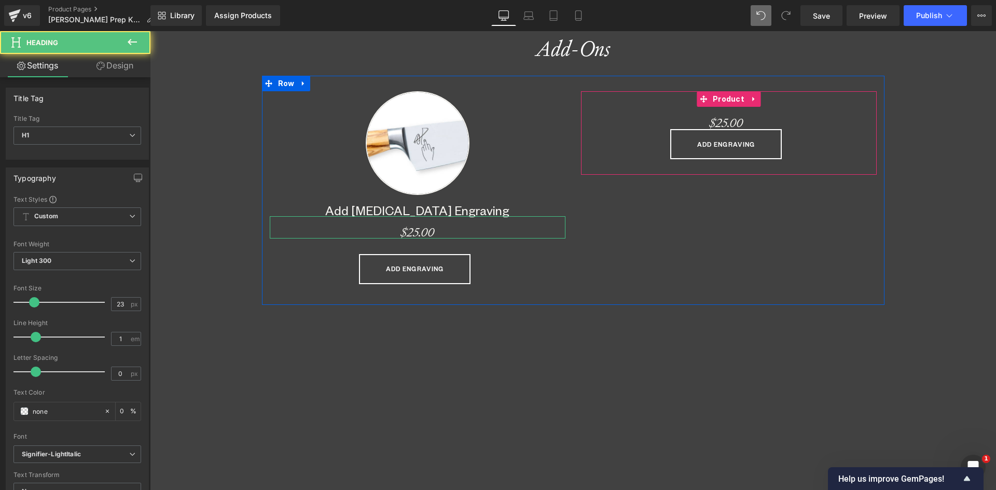
scroll to position [5332, 839]
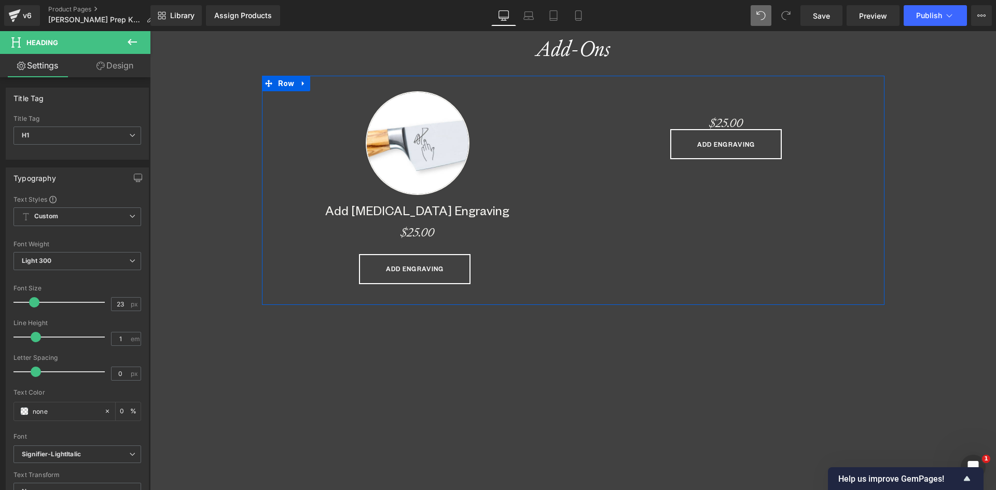
drag, startPoint x: 583, startPoint y: 295, endPoint x: 509, endPoint y: 244, distance: 90.0
click at [582, 295] on div "Image Add Middle Finger Engraving Heading $25.00 Heading ADD ENGRAVING (P) Cart…" at bounding box center [573, 190] width 623 height 229
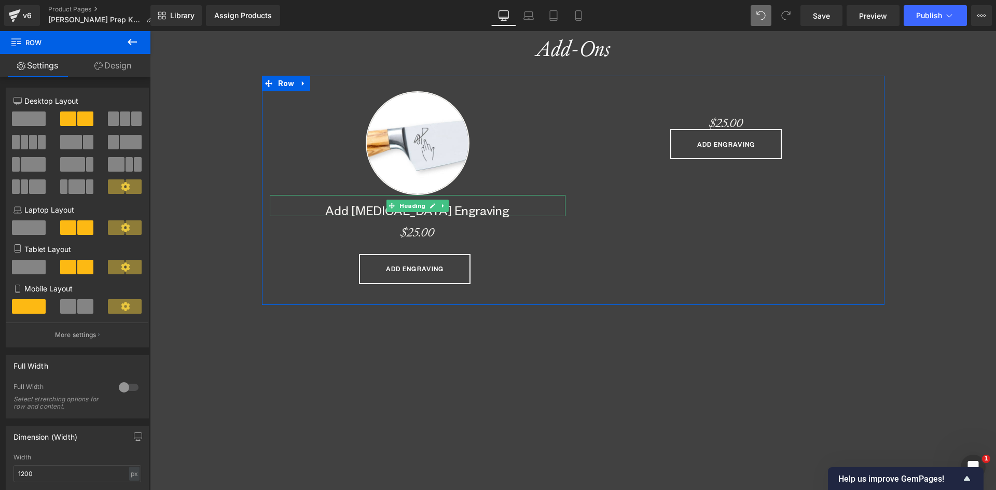
click at [441, 206] on icon at bounding box center [444, 206] width 6 height 6
click at [435, 206] on icon at bounding box center [438, 206] width 6 height 6
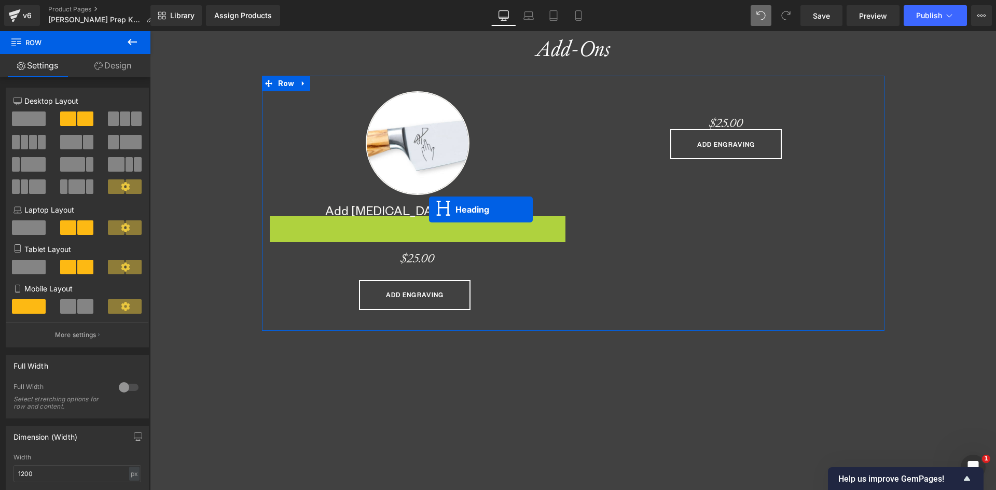
scroll to position [5, 5]
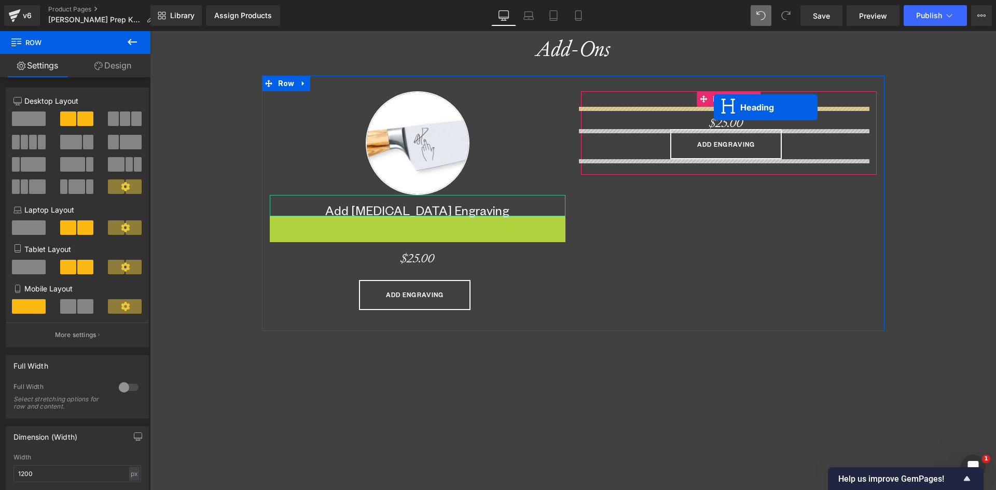
drag, startPoint x: 402, startPoint y: 219, endPoint x: 714, endPoint y: 107, distance: 331.3
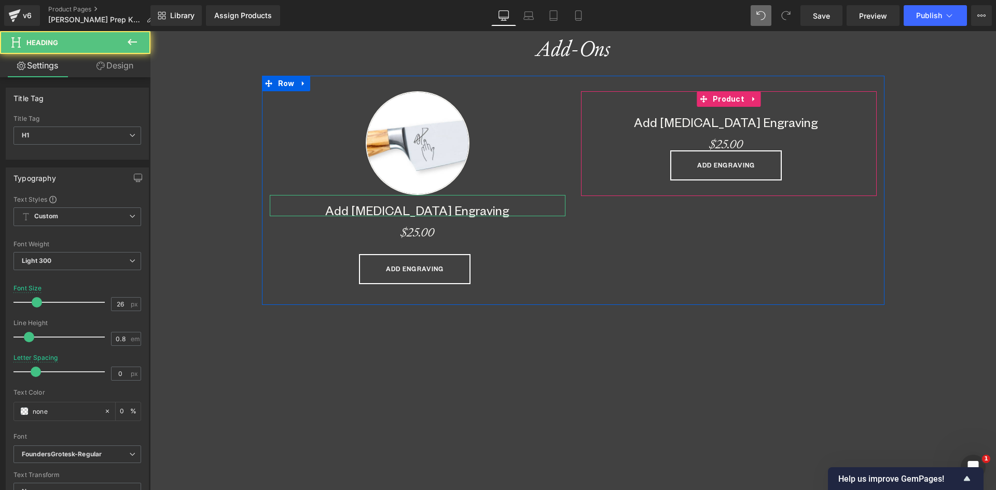
scroll to position [5332, 839]
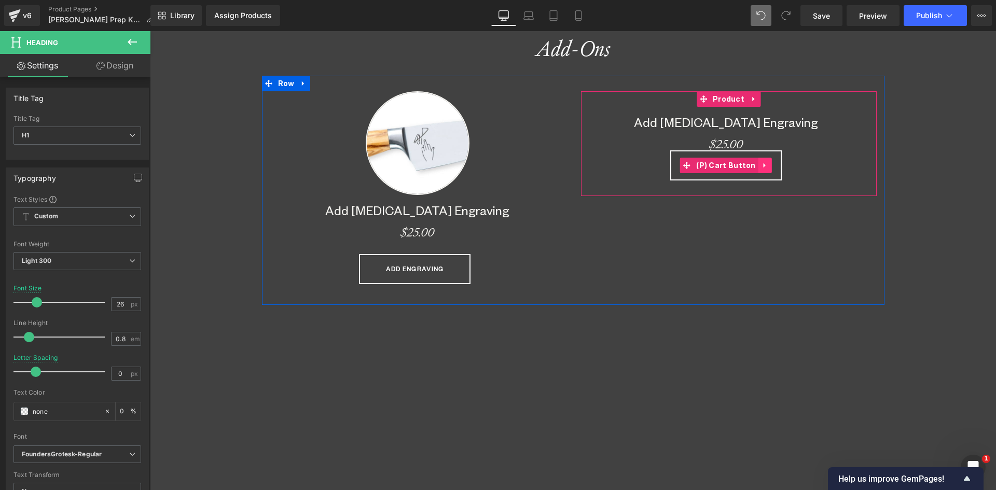
click at [762, 163] on icon at bounding box center [765, 165] width 7 height 8
click at [769, 167] on icon at bounding box center [772, 165] width 7 height 7
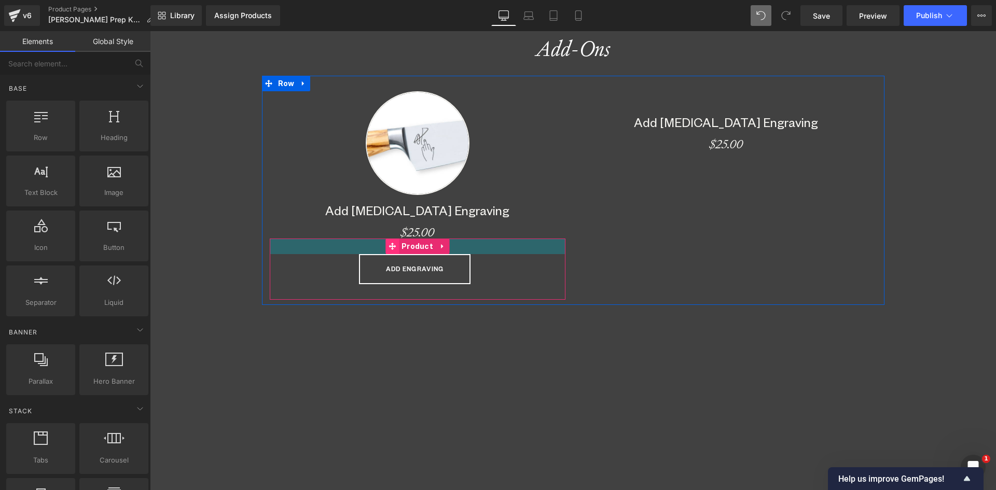
click at [368, 244] on div "ADD ENGRAVING (P) Cart Button Product" at bounding box center [418, 269] width 296 height 61
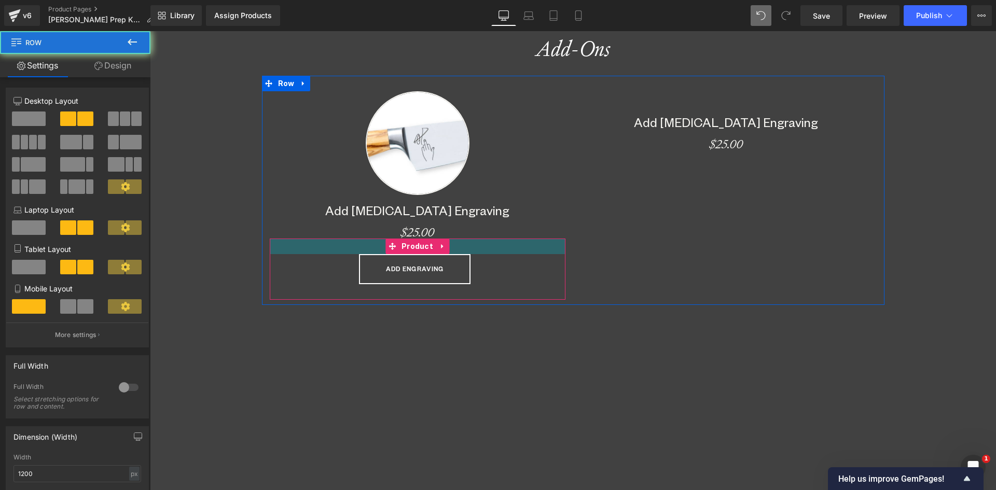
click at [700, 249] on div "Image Add Middle Finger Engraving Heading $25.00 Heading ADD ENGRAVING (P) Cart…" at bounding box center [573, 190] width 623 height 229
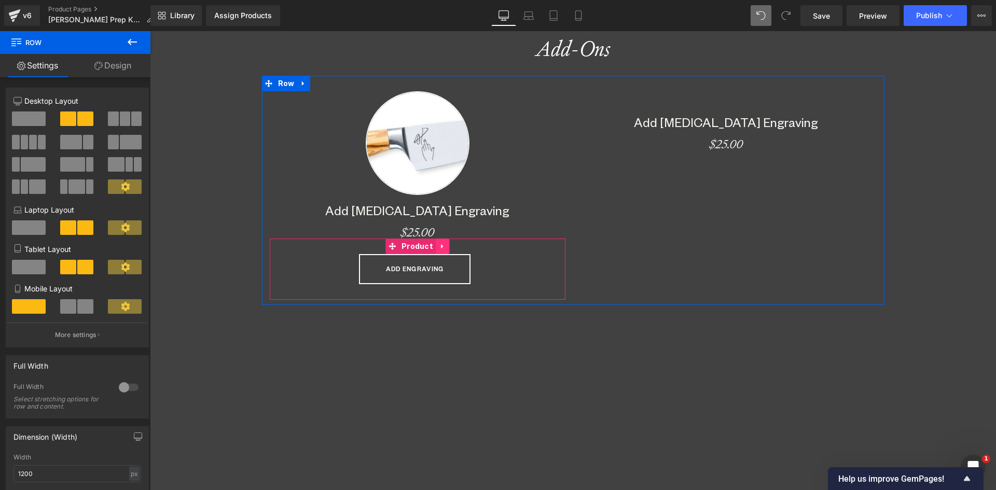
click at [439, 245] on icon at bounding box center [442, 246] width 7 height 8
click at [432, 245] on icon at bounding box center [435, 246] width 7 height 7
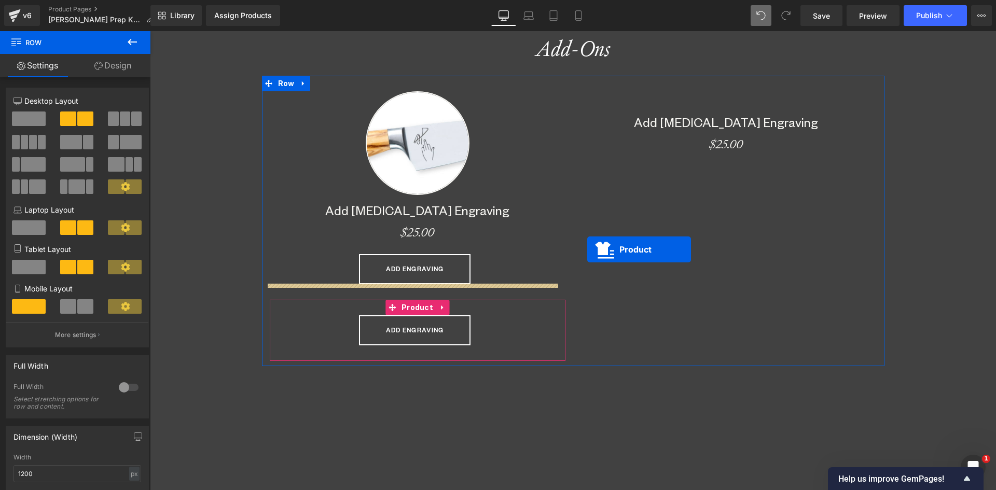
scroll to position [5358, 839]
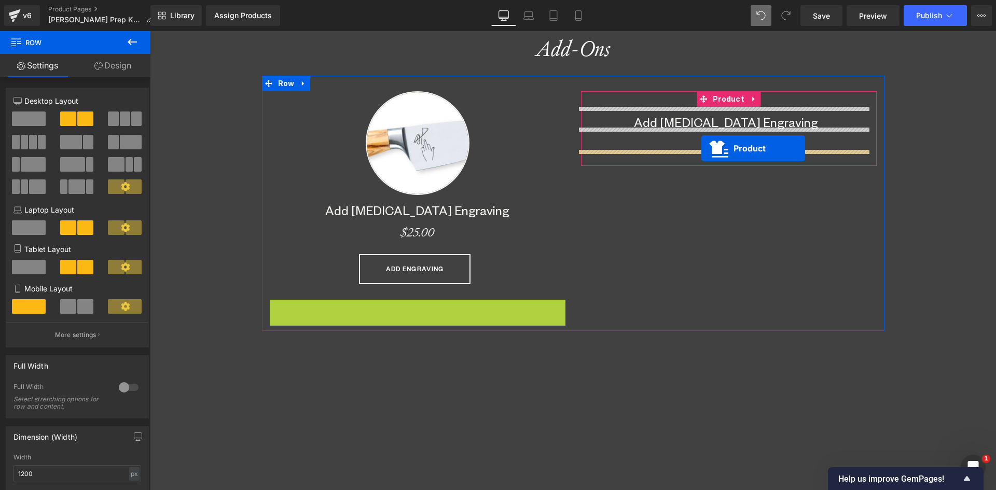
drag, startPoint x: 387, startPoint y: 304, endPoint x: 702, endPoint y: 148, distance: 350.7
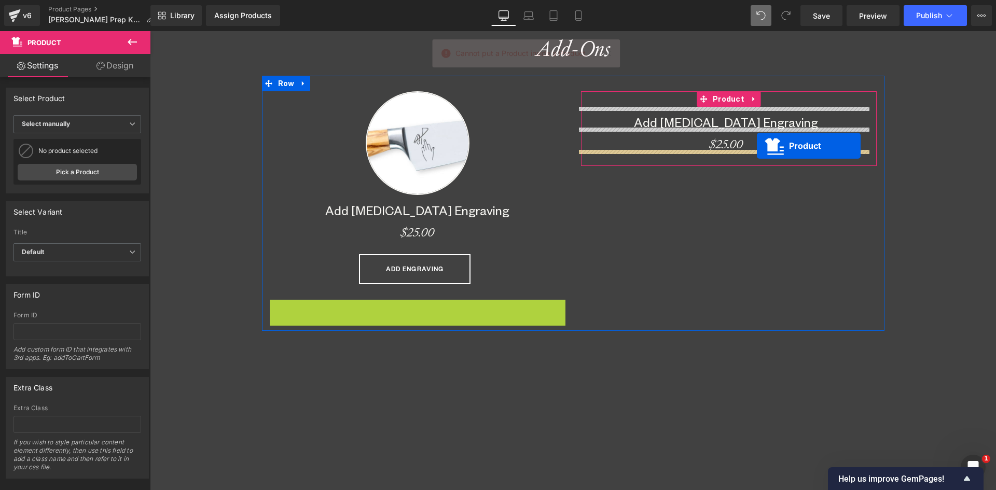
drag, startPoint x: 392, startPoint y: 309, endPoint x: 757, endPoint y: 146, distance: 400.1
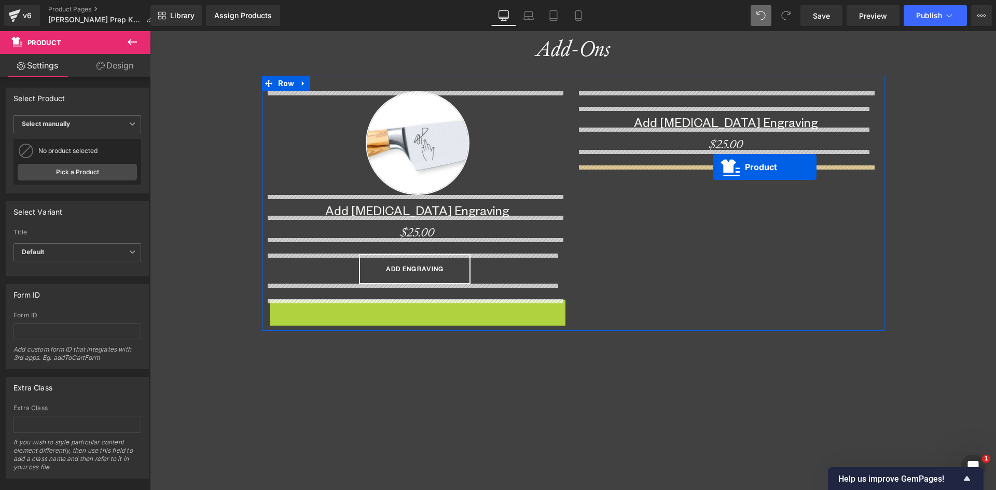
drag, startPoint x: 388, startPoint y: 308, endPoint x: 713, endPoint y: 167, distance: 354.7
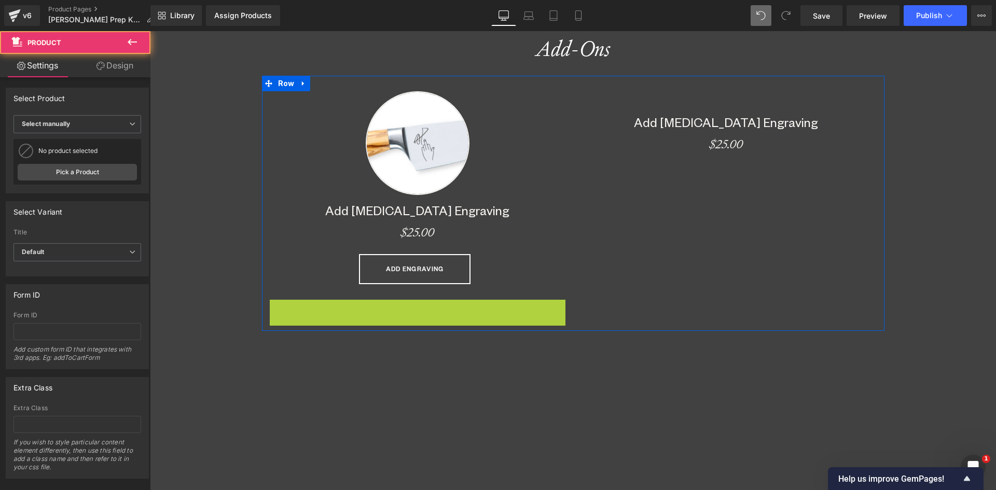
scroll to position [5332, 839]
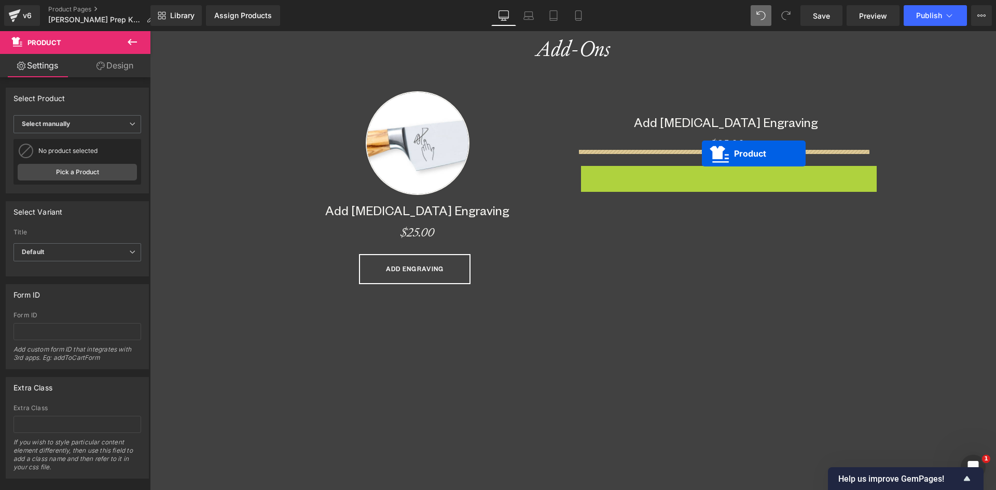
drag, startPoint x: 699, startPoint y: 170, endPoint x: 702, endPoint y: 154, distance: 16.5
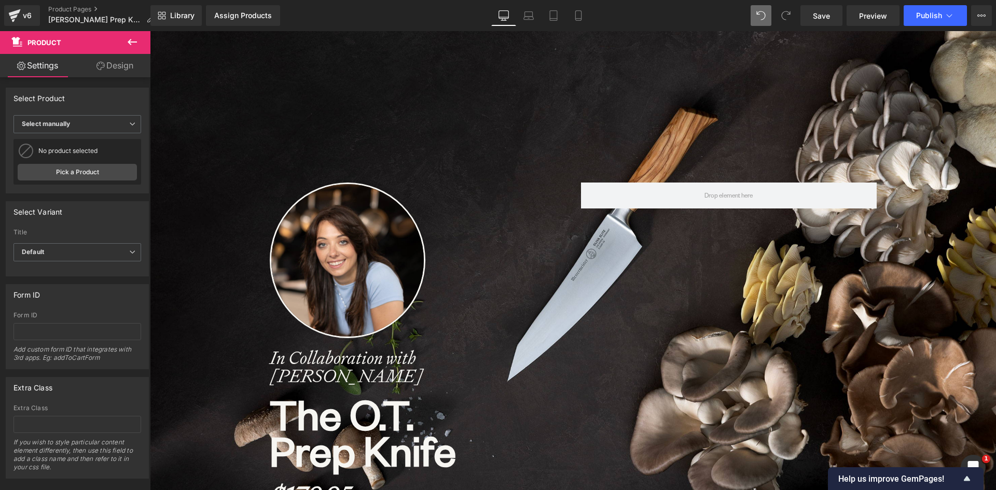
scroll to position [52, 0]
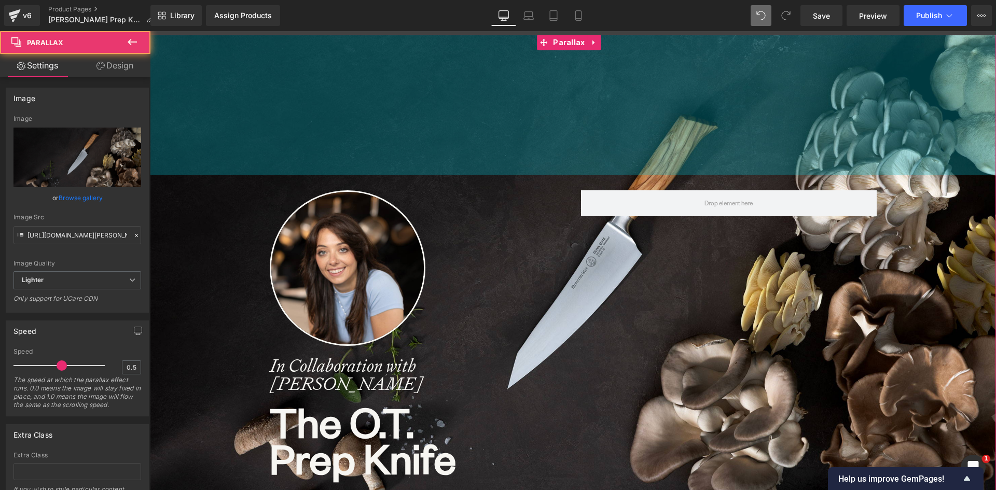
click at [533, 125] on div "Image In Collaboration with Olivia Tiedemann Heading The O.T. Prep Knife Headin…" at bounding box center [573, 386] width 847 height 703
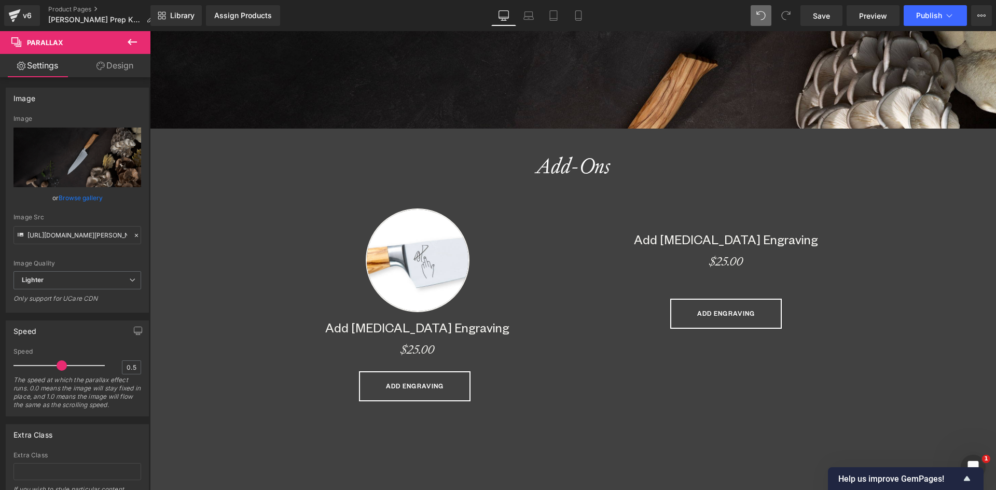
scroll to position [675, 0]
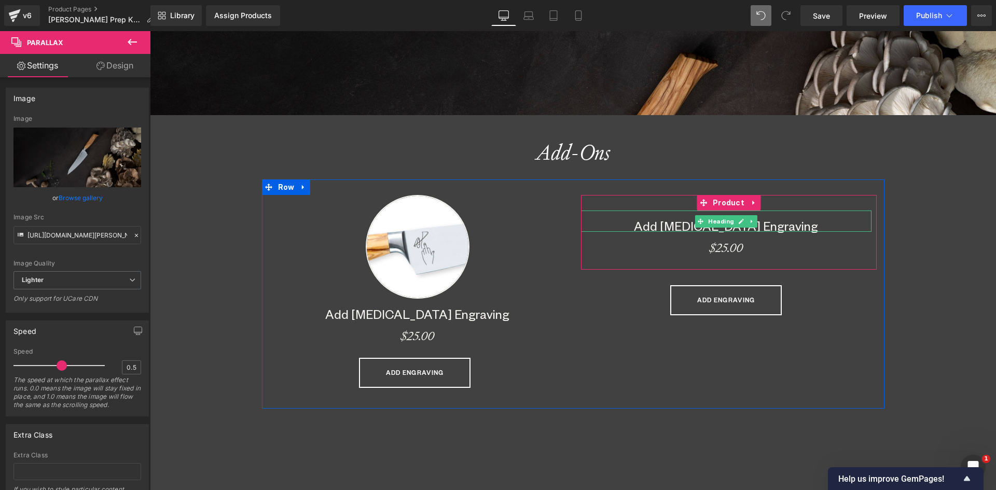
click at [654, 226] on b "Add [MEDICAL_DATA] Engraving" at bounding box center [726, 226] width 184 height 16
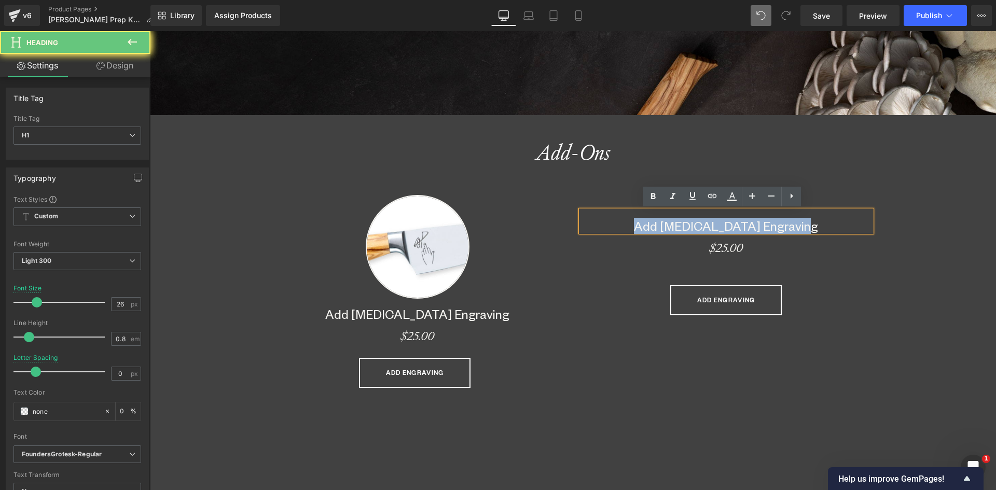
drag, startPoint x: 644, startPoint y: 226, endPoint x: 879, endPoint y: 233, distance: 235.7
click at [879, 233] on div "Add Middle Finger Engraving Heading $25.00 Heading Product ADD ENGRAVING (P) Ca…" at bounding box center [729, 263] width 311 height 136
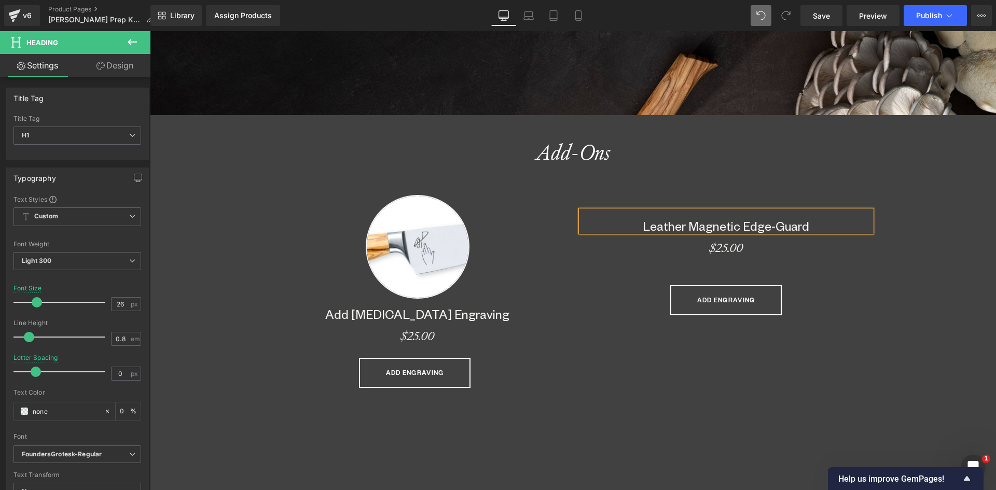
click at [634, 223] on h1 "Leather Magnetic Edge-Guard" at bounding box center [726, 226] width 291 height 11
click at [634, 220] on b "8.5" Leather Magnetic Edge-Guard" at bounding box center [726, 226] width 188 height 16
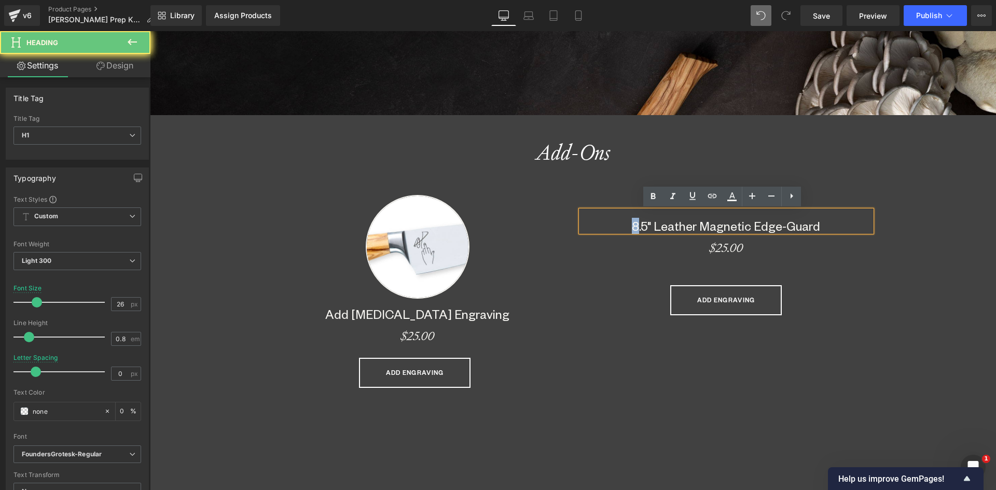
drag, startPoint x: 635, startPoint y: 223, endPoint x: 624, endPoint y: 224, distance: 10.4
click at [624, 224] on h1 "8.5" Leather Magnetic Edge-Guard" at bounding box center [726, 226] width 291 height 11
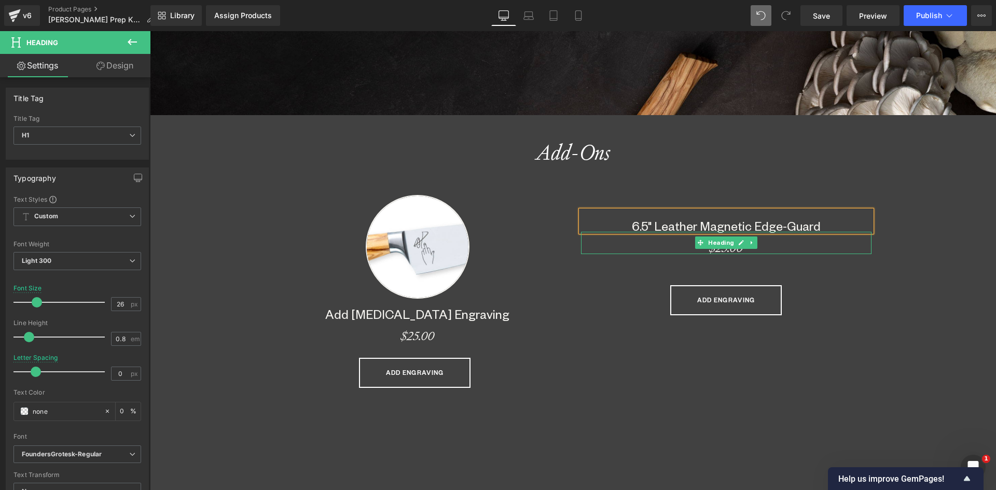
click at [685, 247] on h1 "$25.00" at bounding box center [726, 248] width 291 height 12
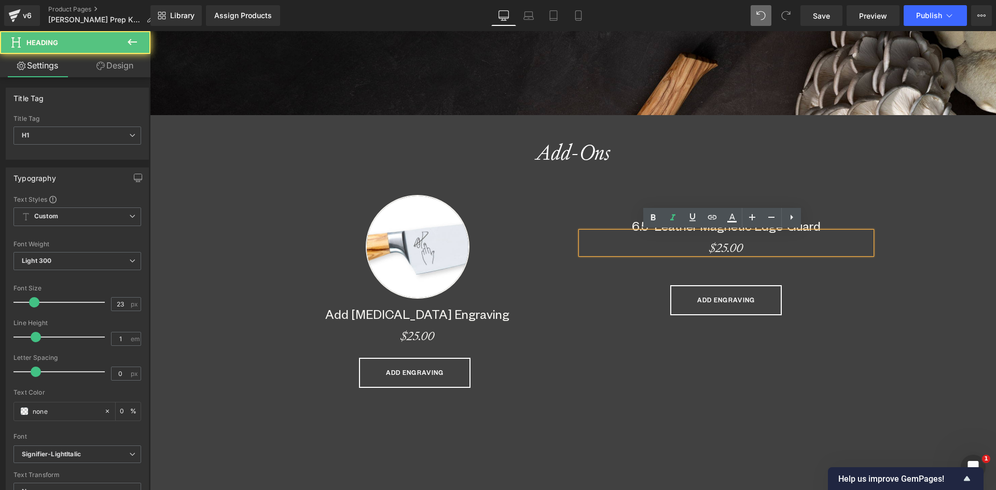
click at [721, 247] on strong "$25.00" at bounding box center [726, 248] width 34 height 16
drag, startPoint x: 717, startPoint y: 247, endPoint x: 750, endPoint y: 251, distance: 33.4
click at [750, 251] on h1 "$25.00" at bounding box center [726, 248] width 291 height 12
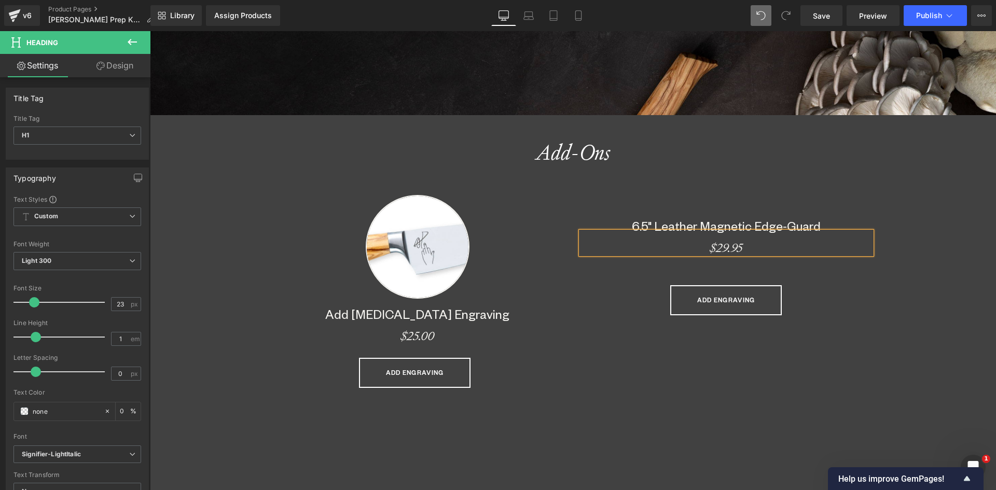
click at [782, 397] on div "Image Add Middle Finger Engraving Heading $25.00 Heading ADD ENGRAVING (P) Cart…" at bounding box center [573, 294] width 623 height 229
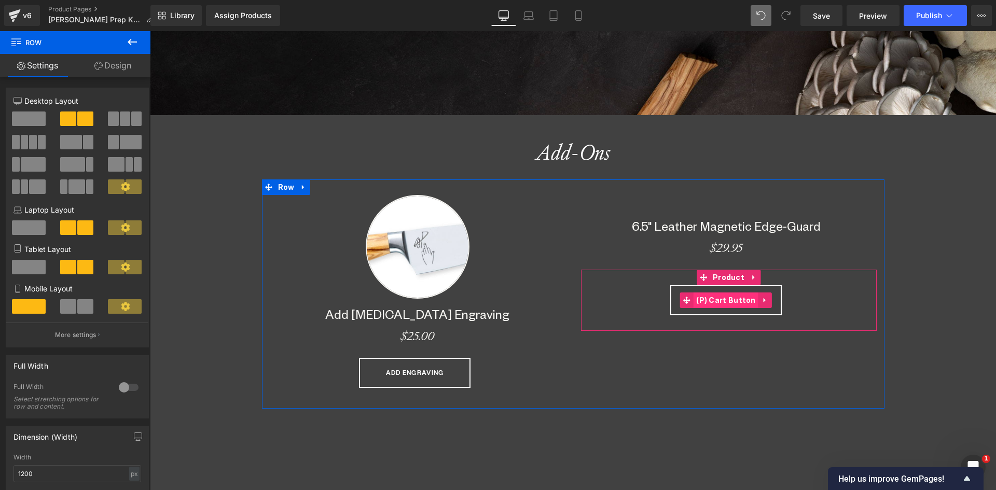
click at [719, 299] on span "(P) Cart Button" at bounding box center [726, 301] width 65 height 16
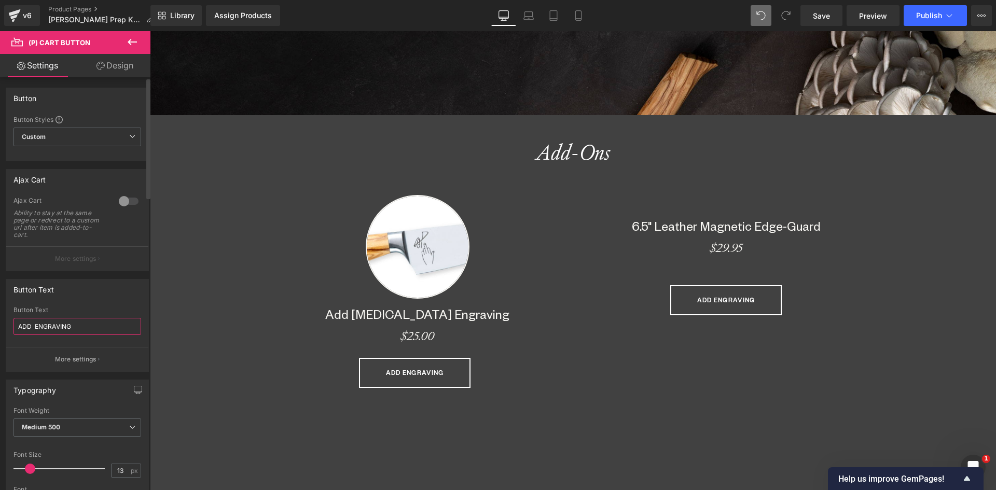
drag, startPoint x: 35, startPoint y: 327, endPoint x: 136, endPoint y: 330, distance: 101.8
click at [134, 331] on input "ADD ENGRAVING" at bounding box center [77, 326] width 128 height 17
type input "ADD GUARD"
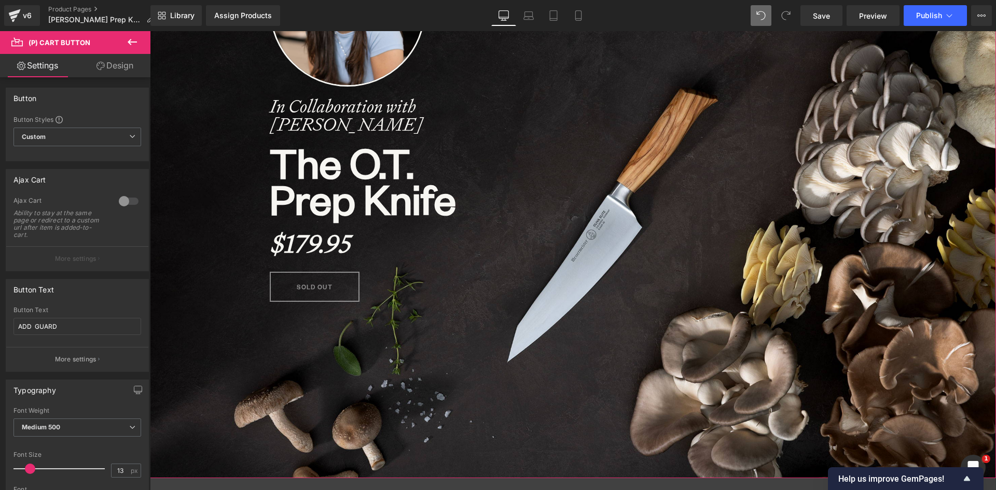
scroll to position [571, 0]
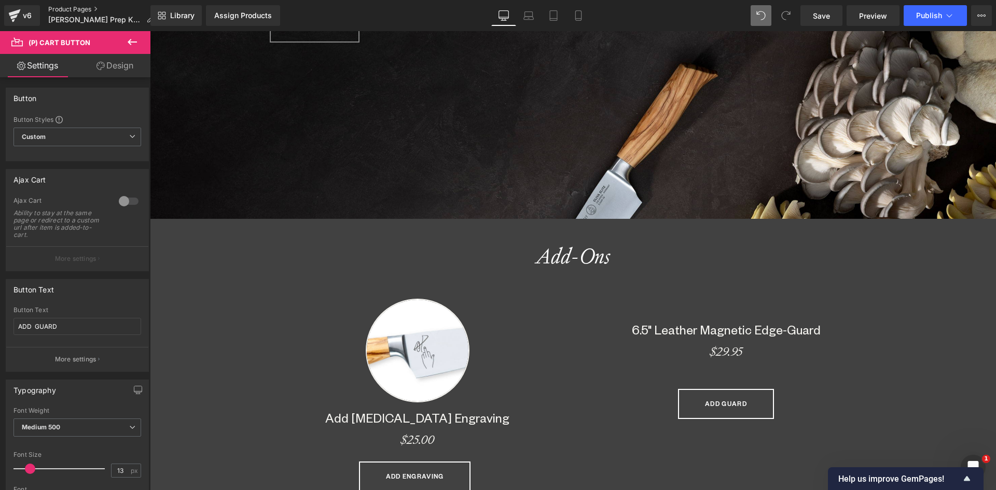
click at [72, 9] on link "Product Pages" at bounding box center [105, 9] width 114 height 8
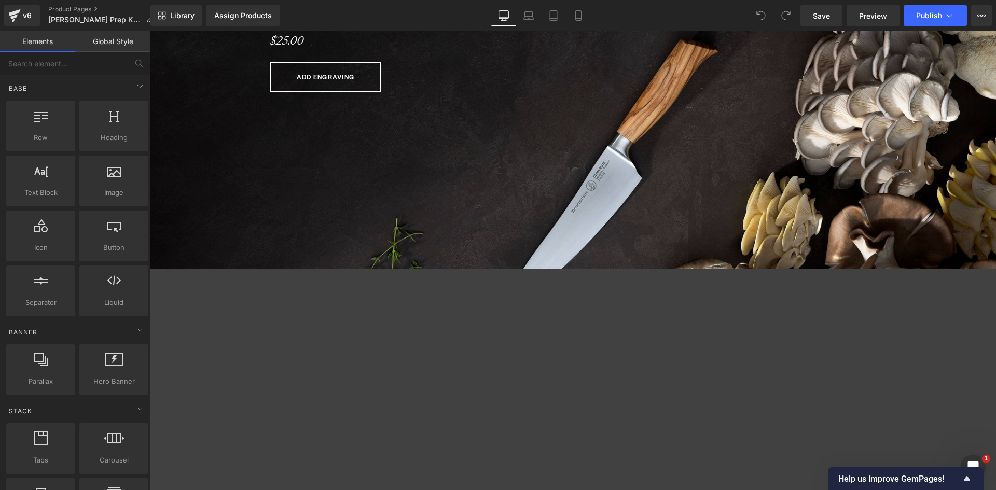
scroll to position [934, 0]
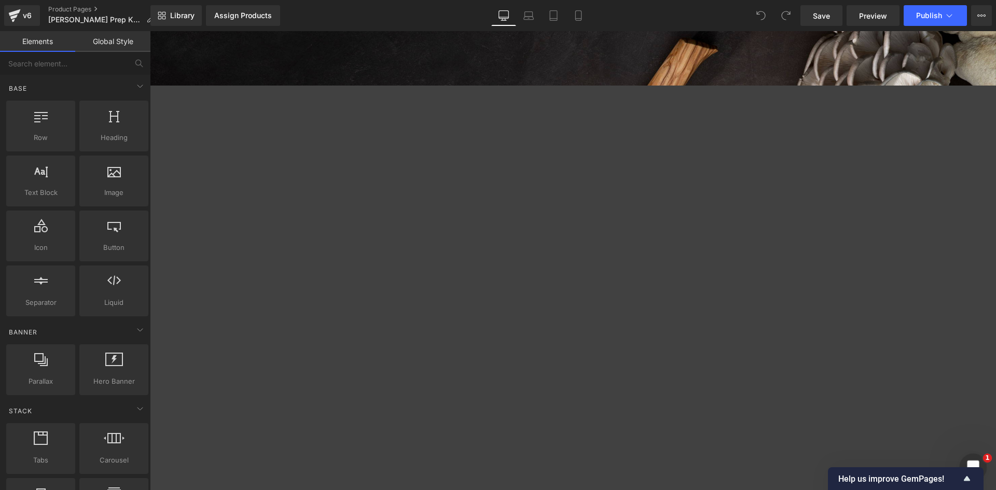
click at [979, 456] on div "Open Intercom Messenger" at bounding box center [972, 466] width 34 height 34
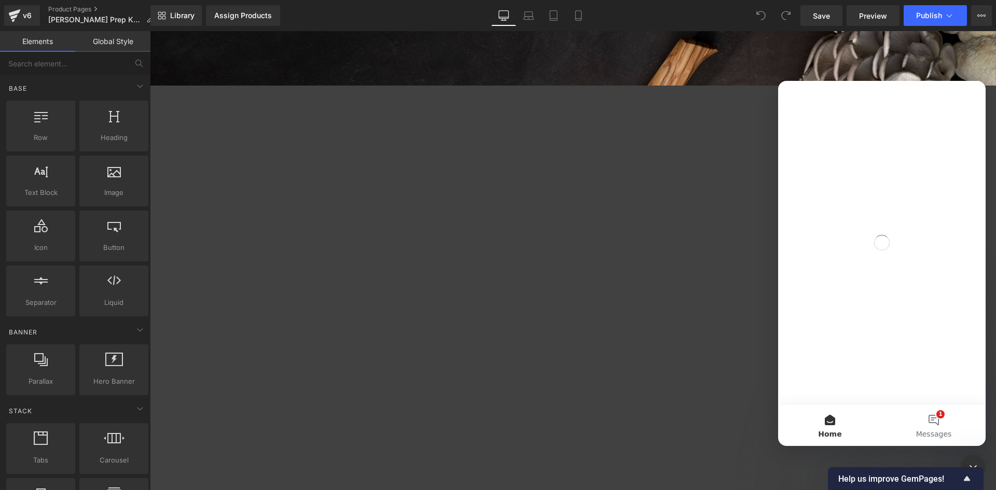
scroll to position [0, 0]
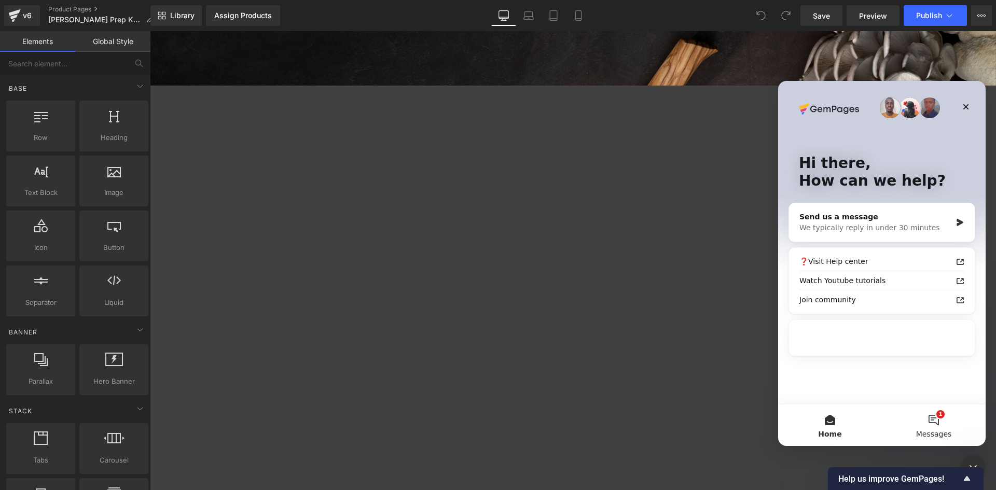
click at [932, 421] on button "1 Messages" at bounding box center [934, 426] width 104 height 42
click at [937, 421] on button "1 Messages" at bounding box center [934, 426] width 104 height 42
click at [624, 134] on div at bounding box center [498, 229] width 996 height 459
click at [970, 105] on icon "Close" at bounding box center [966, 107] width 8 height 8
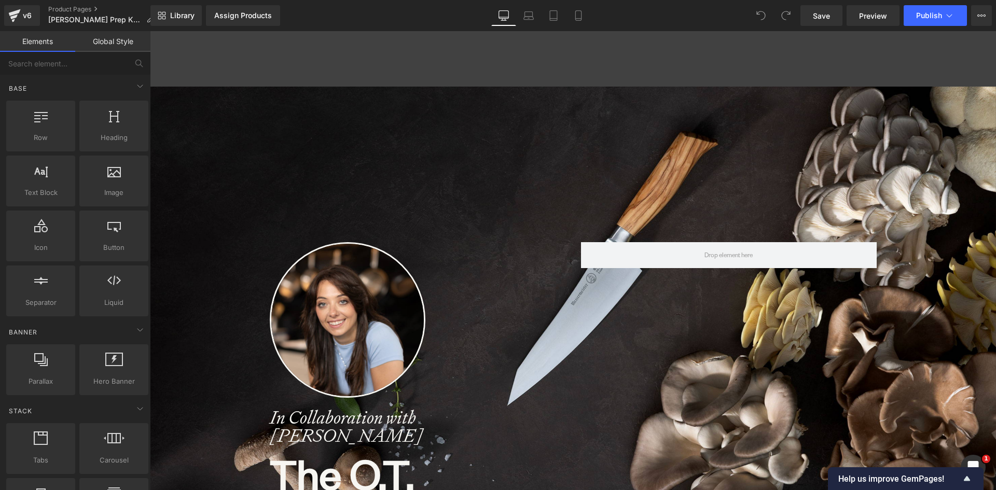
click at [409, 48] on div at bounding box center [573, 59] width 847 height 56
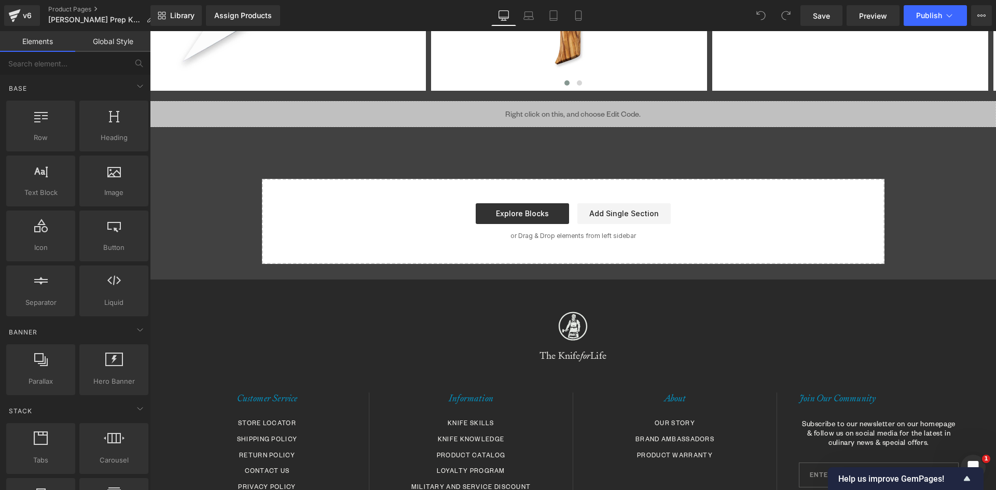
scroll to position [4651, 0]
